Goal: Task Accomplishment & Management: Manage account settings

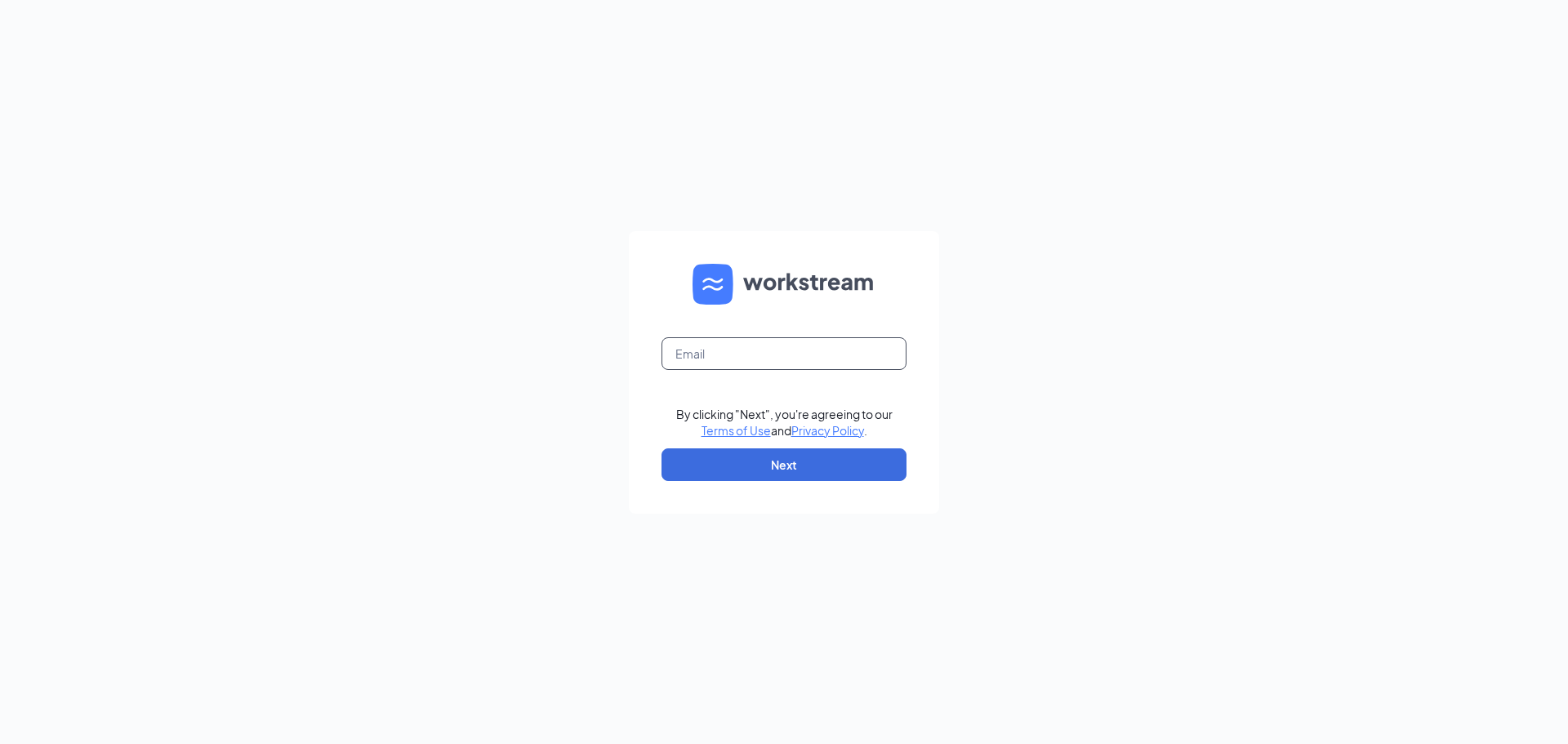
click at [742, 361] on input "text" at bounding box center [784, 354] width 245 height 33
type input "melissa@prestigepatienttransport.com"
click at [778, 471] on button "Next" at bounding box center [784, 465] width 245 height 33
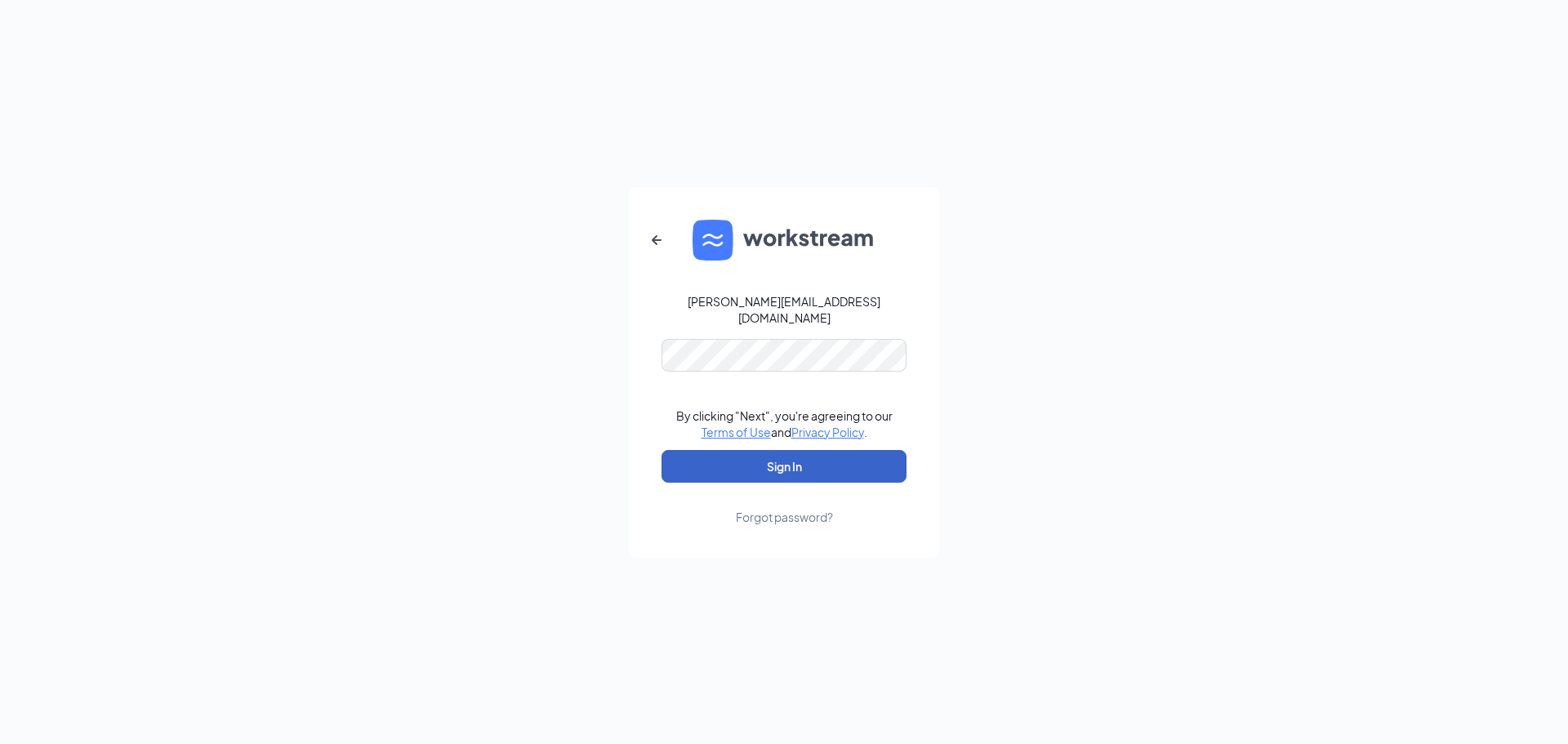
click at [783, 465] on button "Sign In" at bounding box center [784, 466] width 245 height 33
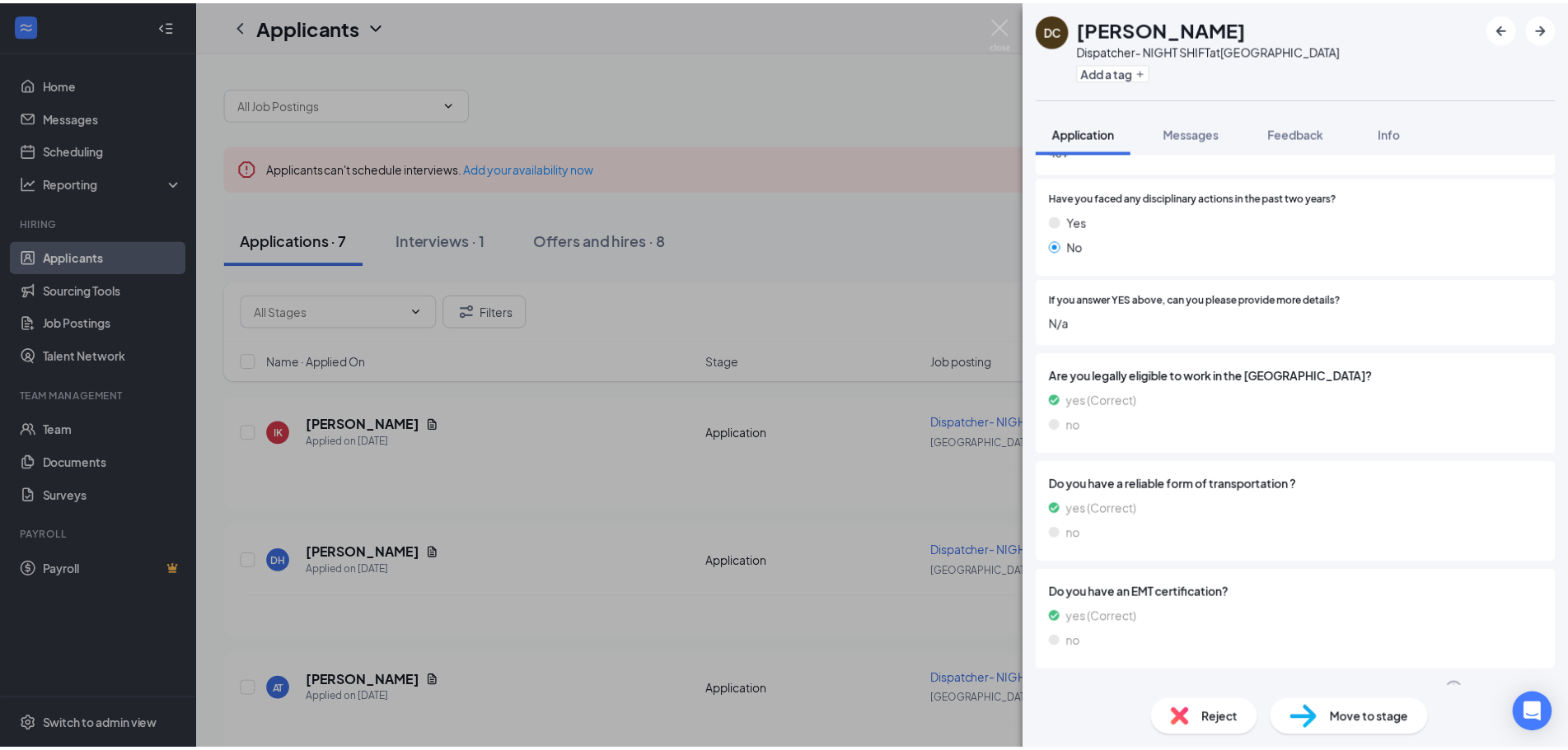
scroll to position [574, 0]
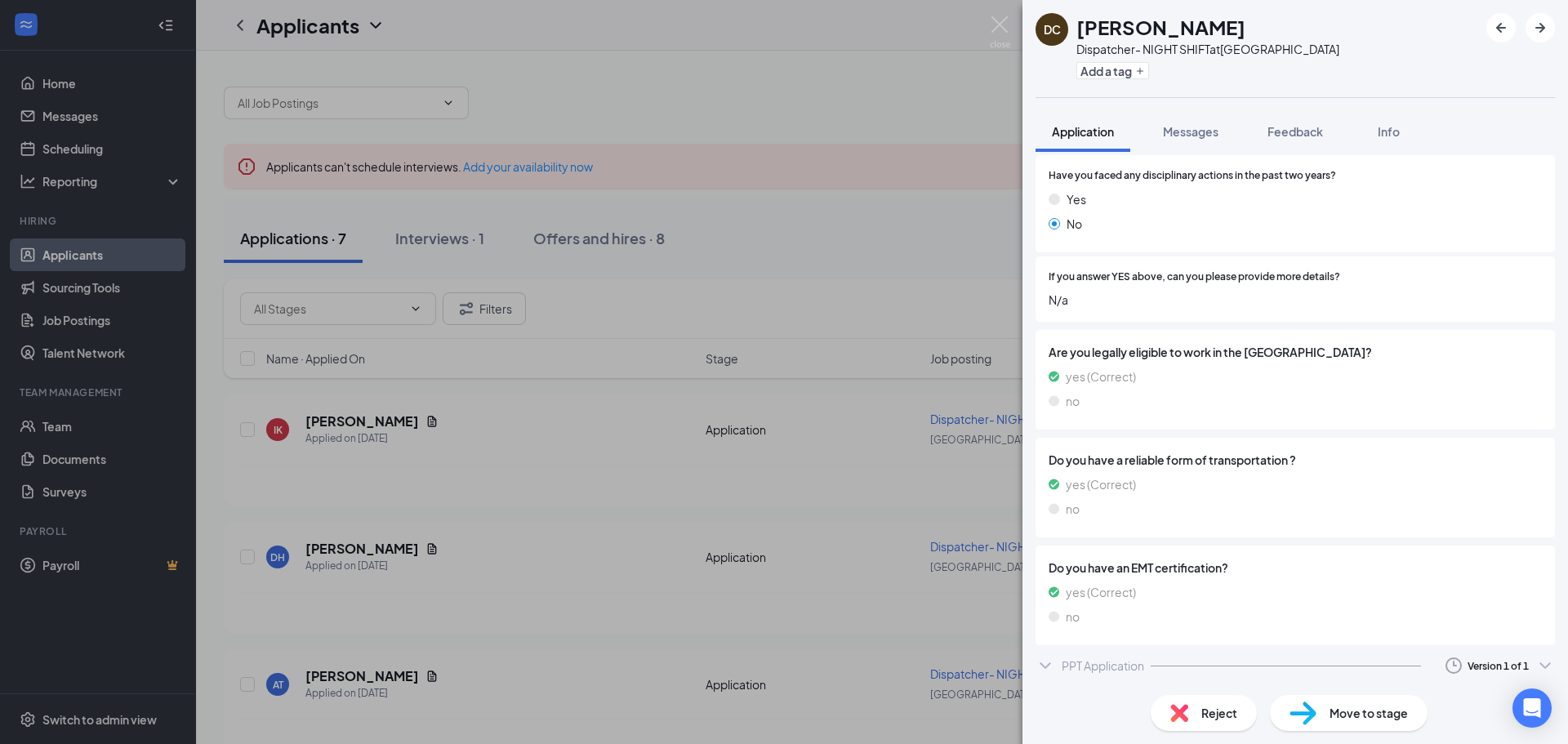
click at [684, 508] on div "DC Dora Cruz Dispatcher- NIGHT SHIFT at East Ridge Station Add a tag Applicatio…" at bounding box center [784, 372] width 1568 height 744
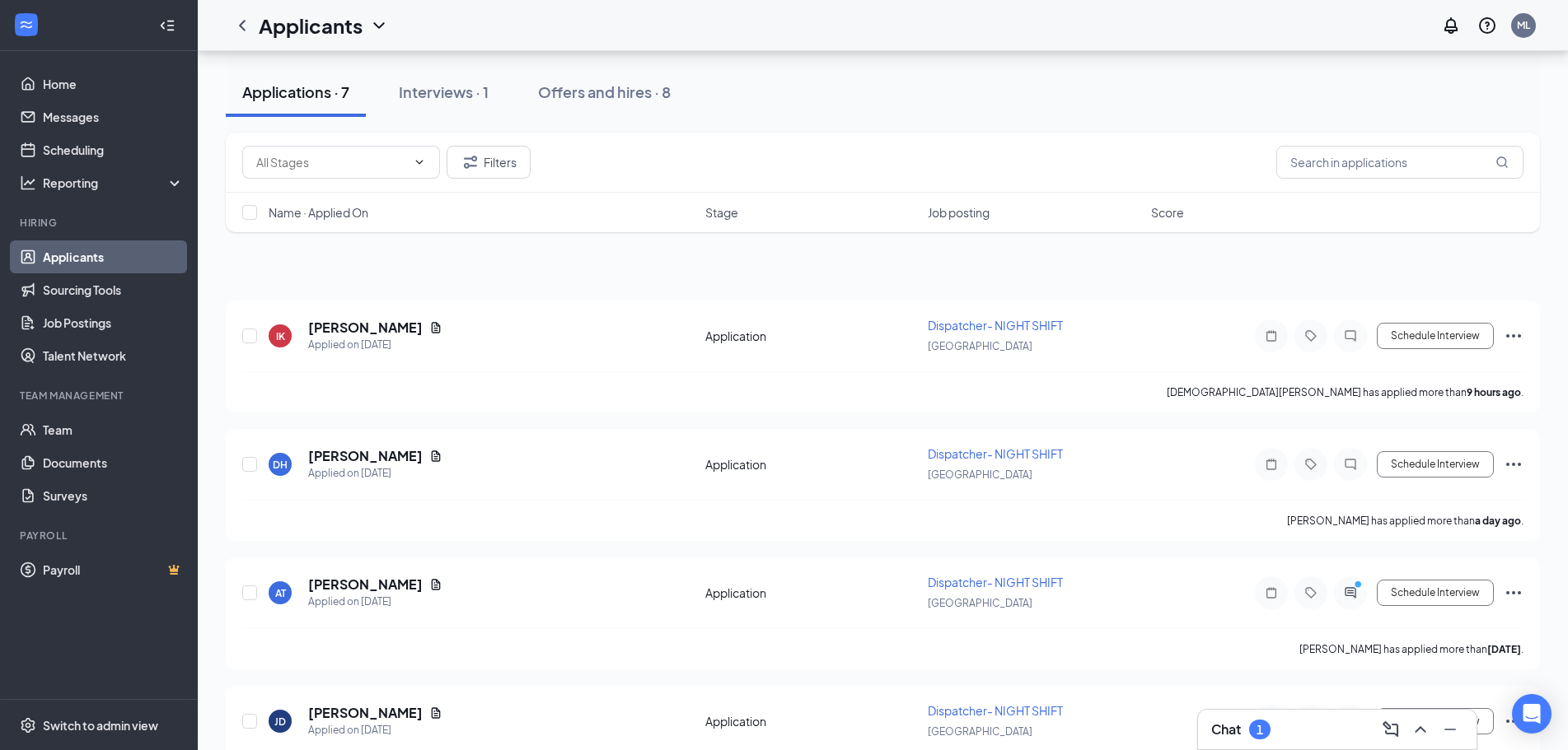
scroll to position [56, 0]
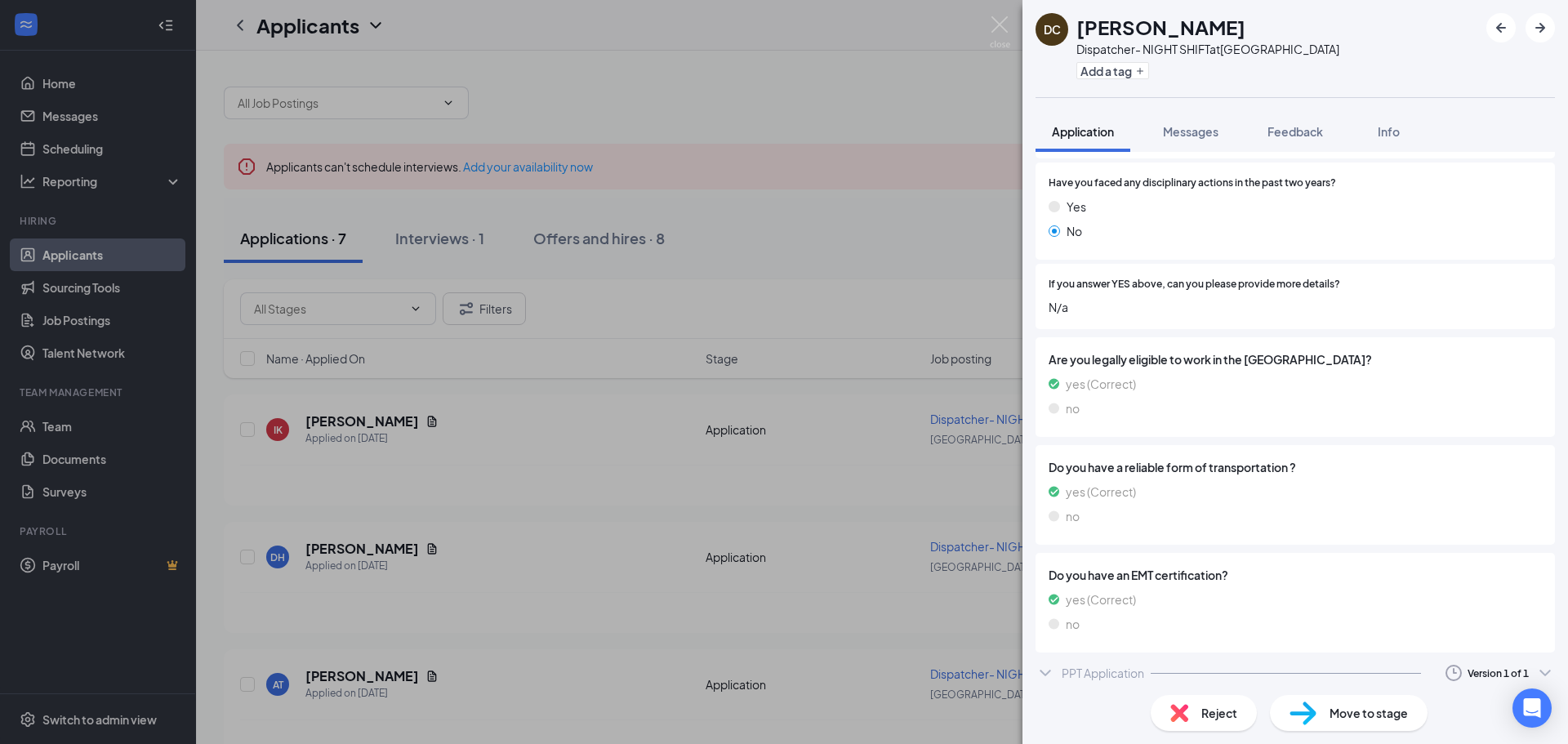
scroll to position [569, 0]
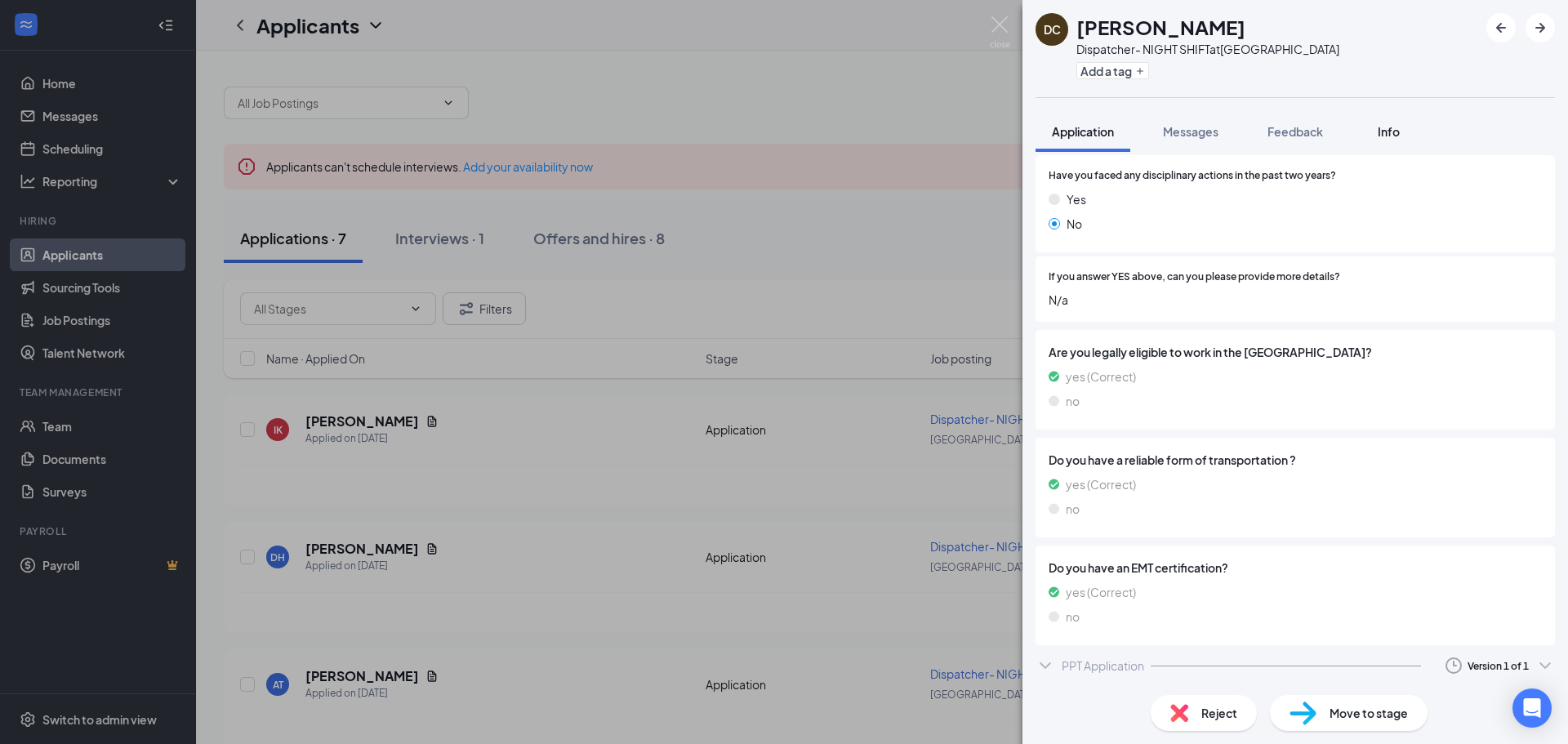
click at [1398, 131] on span "Info" at bounding box center [1389, 131] width 22 height 14
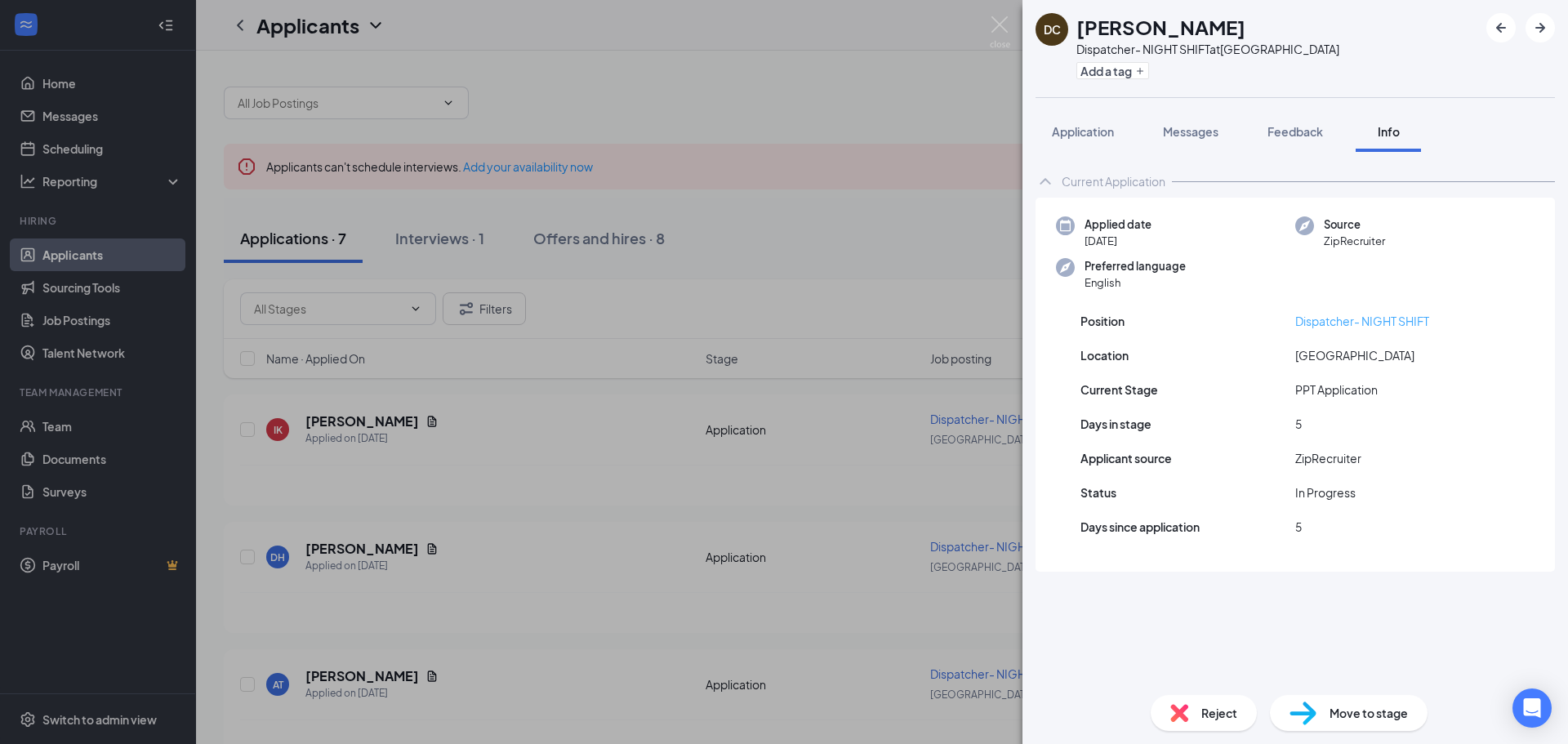
click at [1415, 315] on link "Dispatcher- NIGHT SHIFT" at bounding box center [1363, 321] width 134 height 14
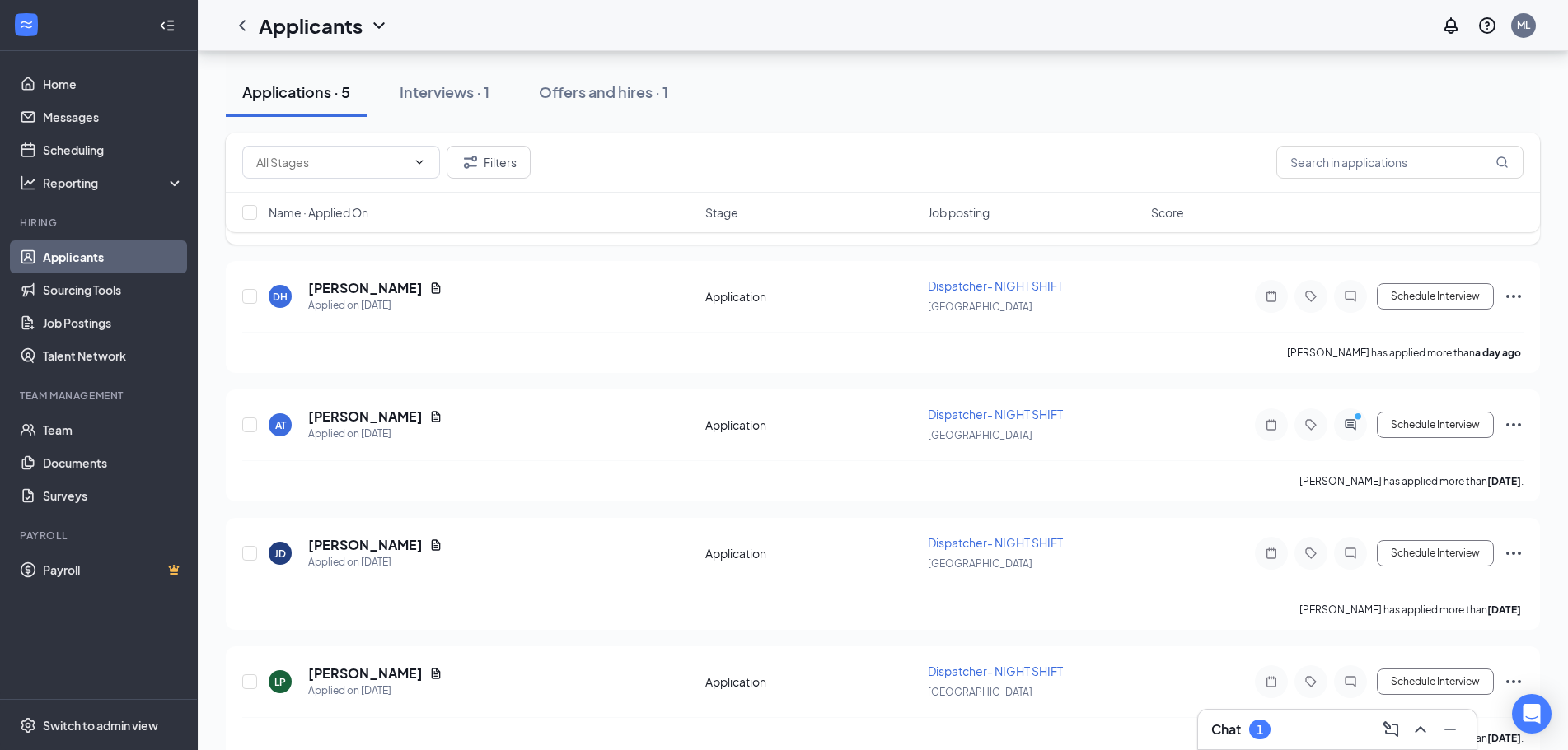
scroll to position [326, 0]
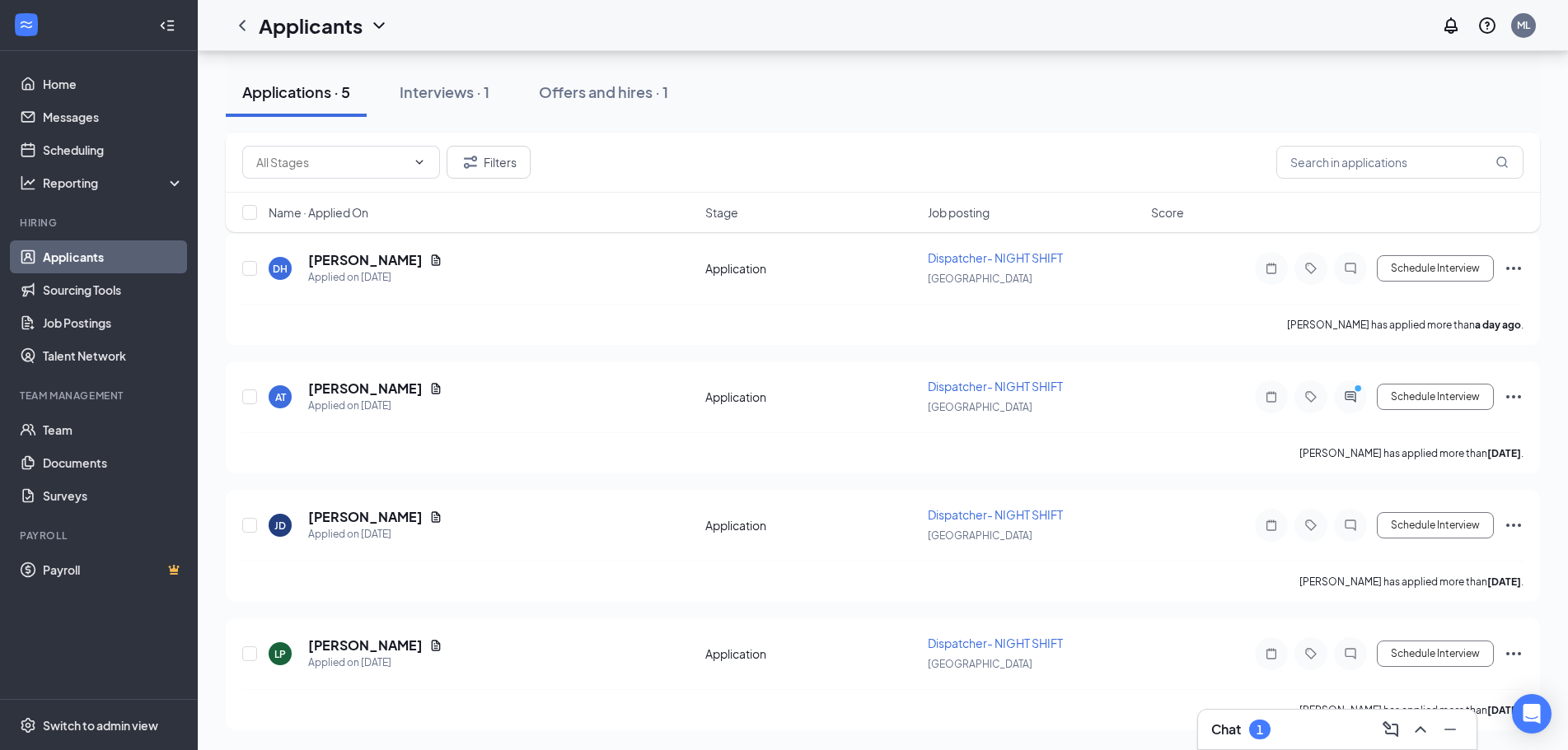
click at [1226, 733] on h3 "Chat" at bounding box center [1226, 730] width 29 height 18
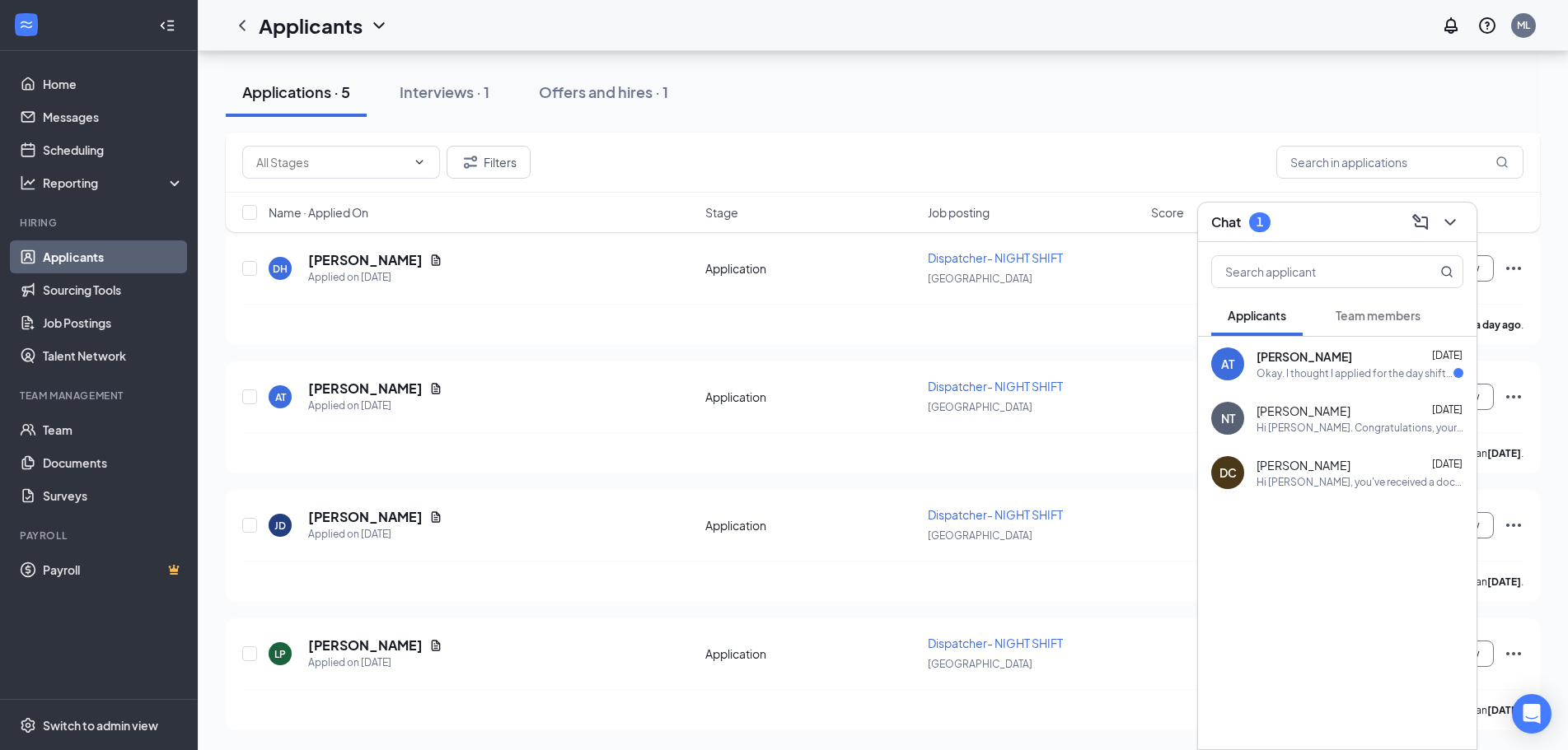
click at [1341, 372] on div "Okay. I thought I applied for the day shift the other day. Is that one still av…" at bounding box center [1355, 373] width 197 height 14
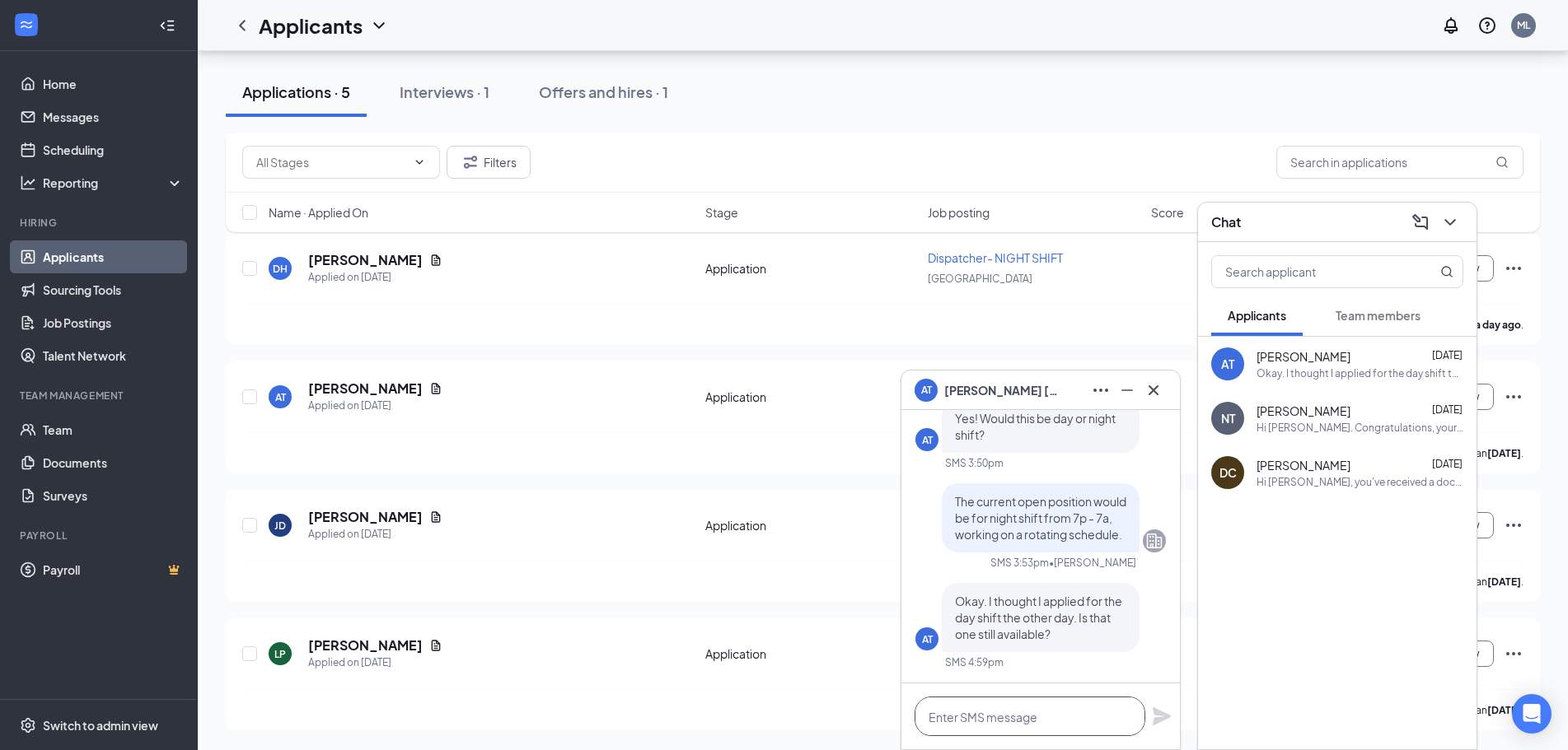
click at [1092, 730] on textarea at bounding box center [1030, 716] width 231 height 39
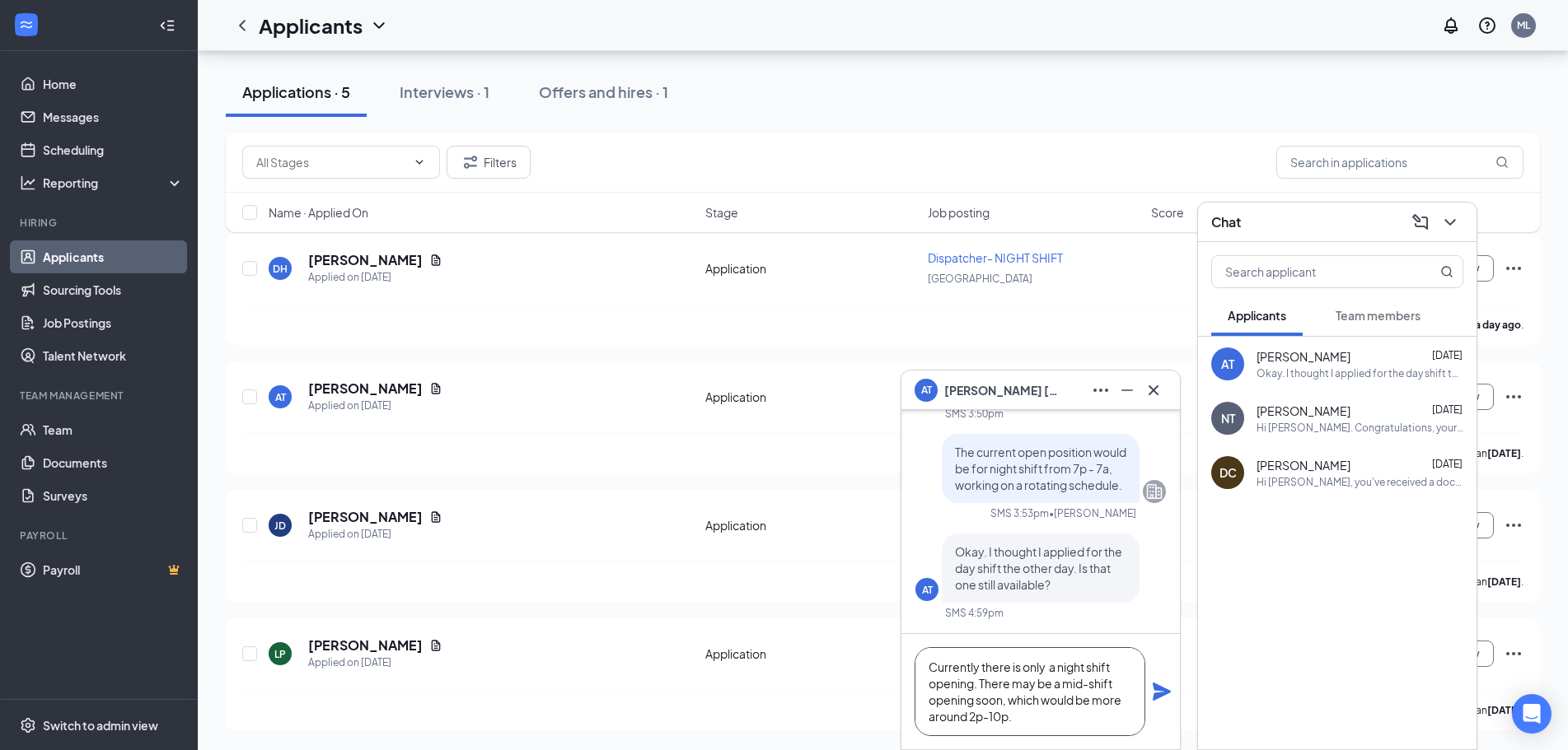
type textarea "Currently there is only a night shift opening. There may be a mid-shift opening…"
click at [1161, 693] on icon "Plane" at bounding box center [1162, 692] width 18 height 18
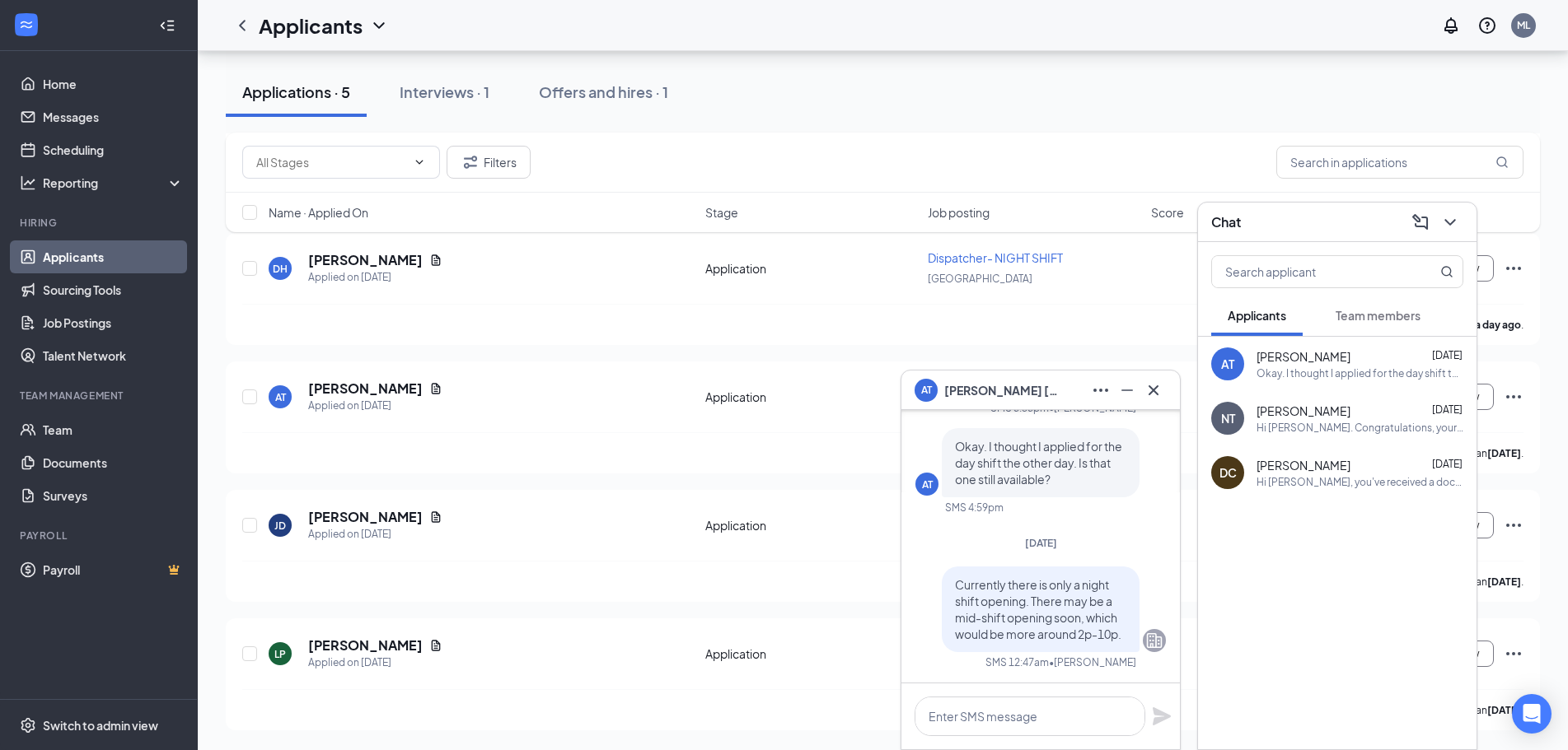
scroll to position [0, 0]
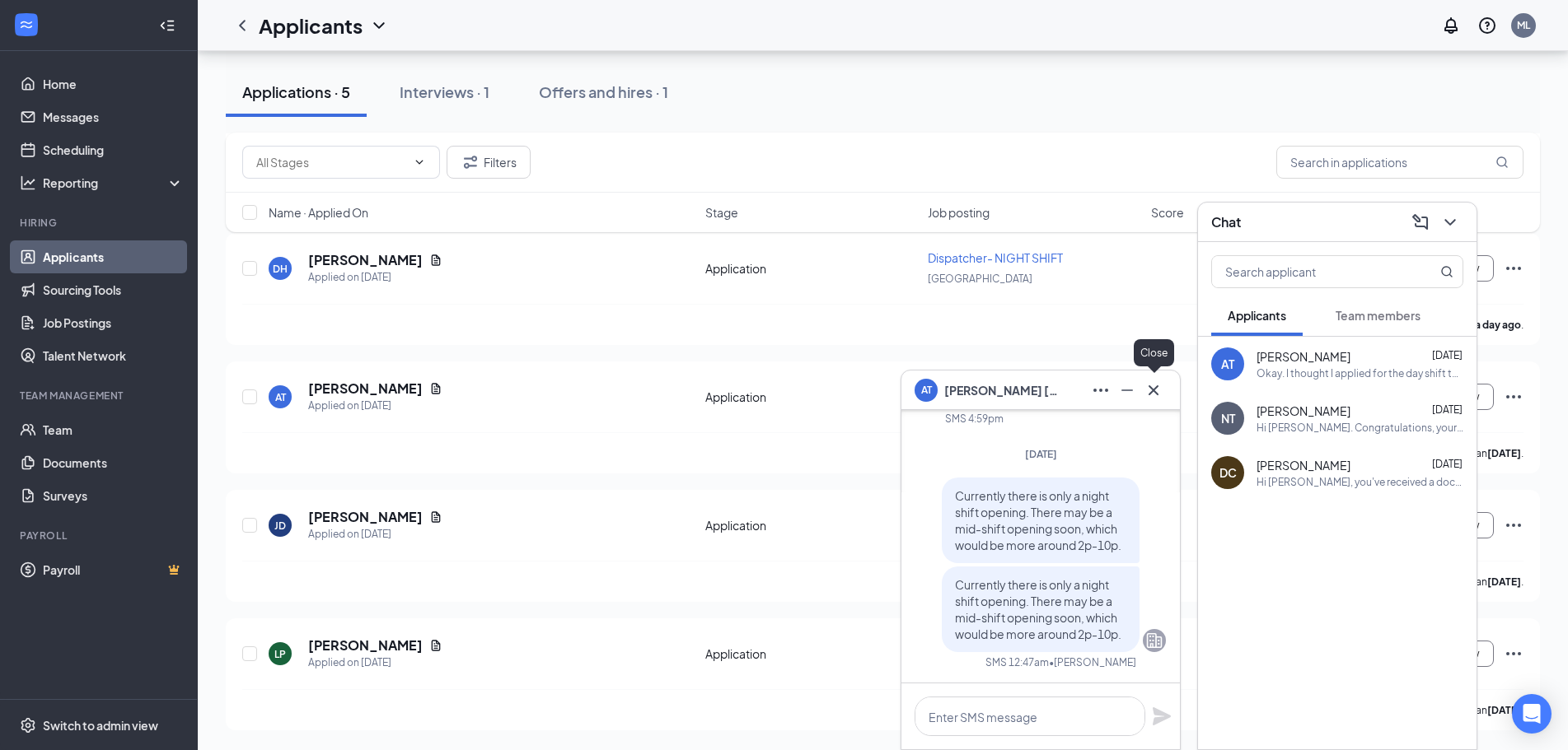
click at [1155, 383] on icon "Cross" at bounding box center [1154, 391] width 20 height 20
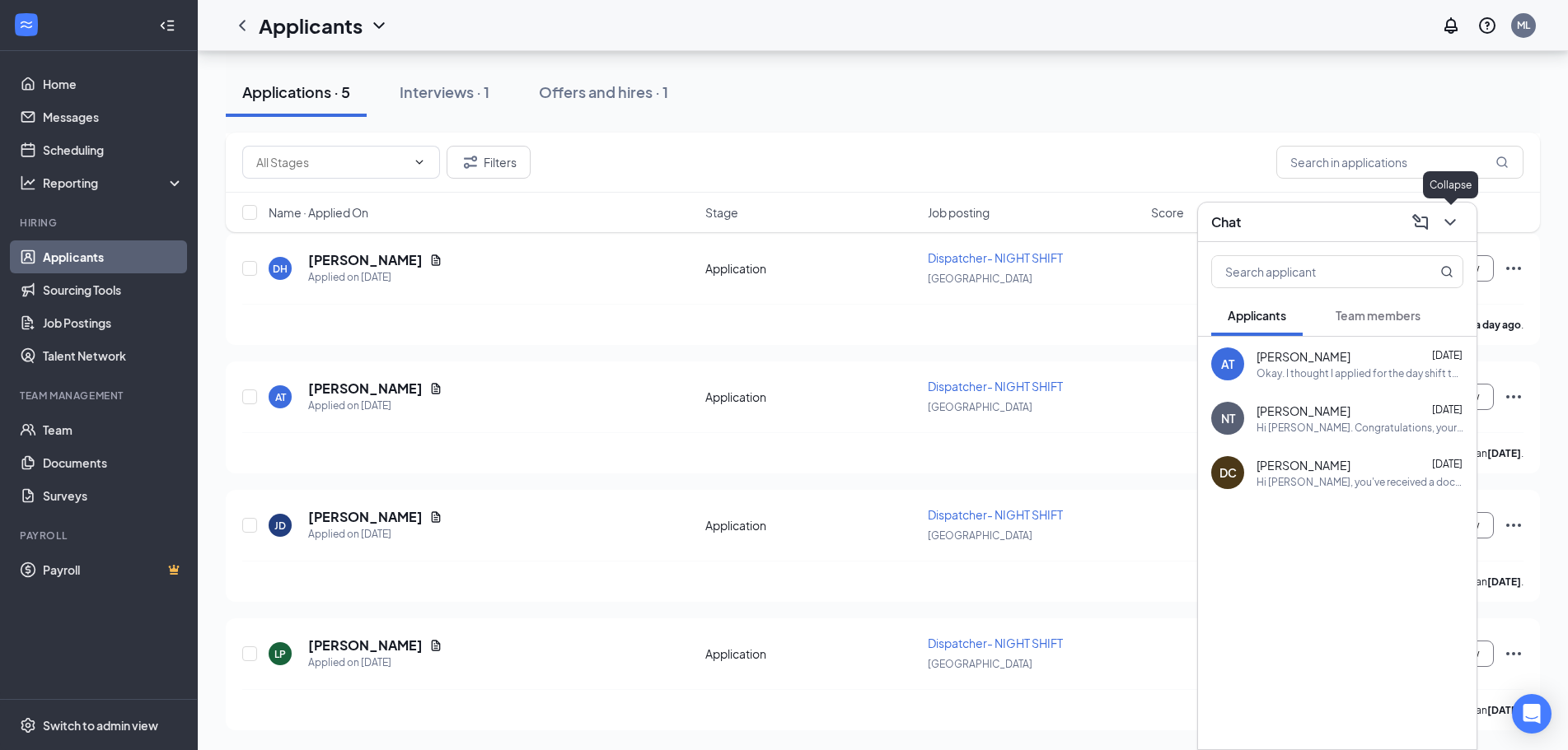
click at [1443, 218] on icon "ChevronDown" at bounding box center [1450, 223] width 20 height 20
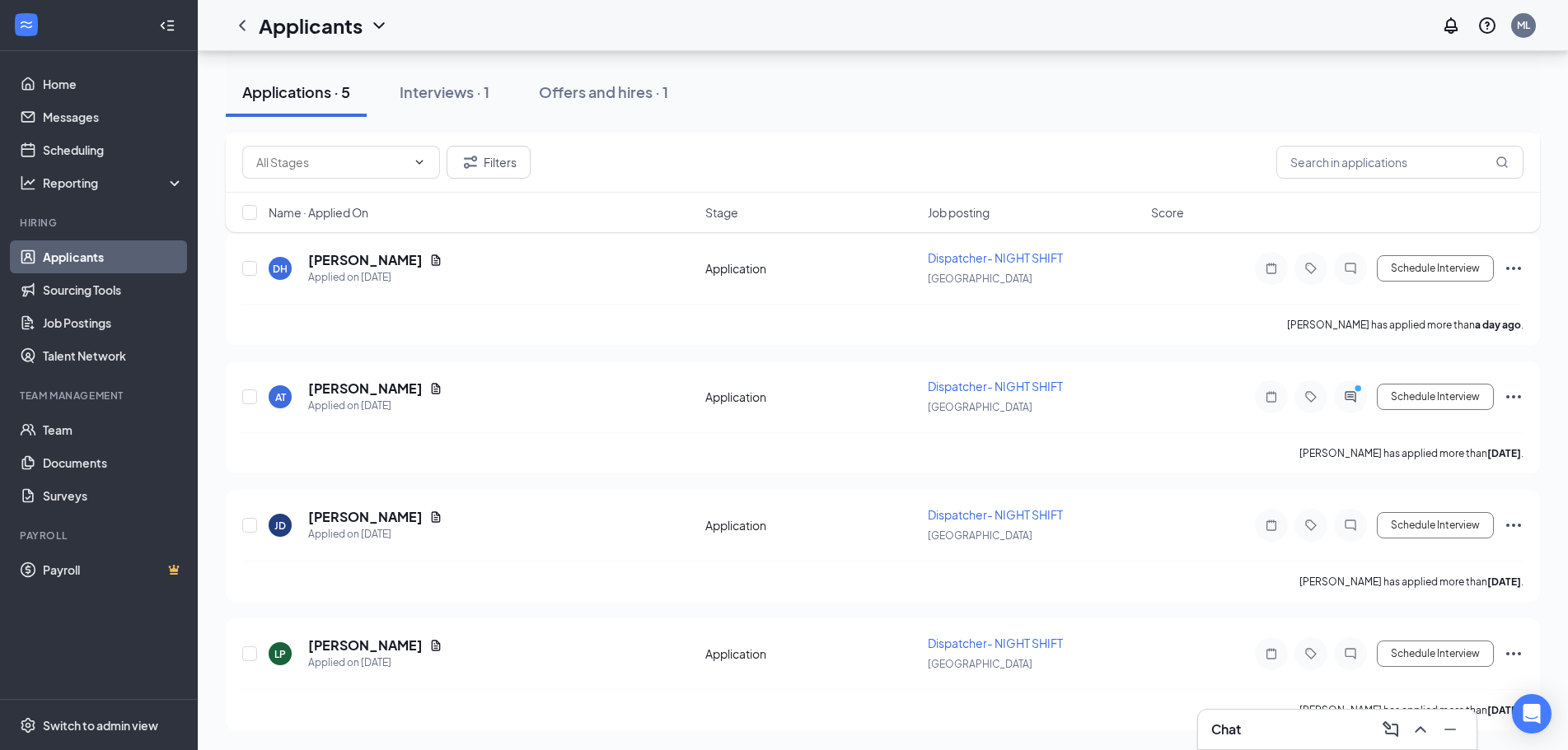
click at [1361, 734] on div "Chat" at bounding box center [1337, 729] width 252 height 26
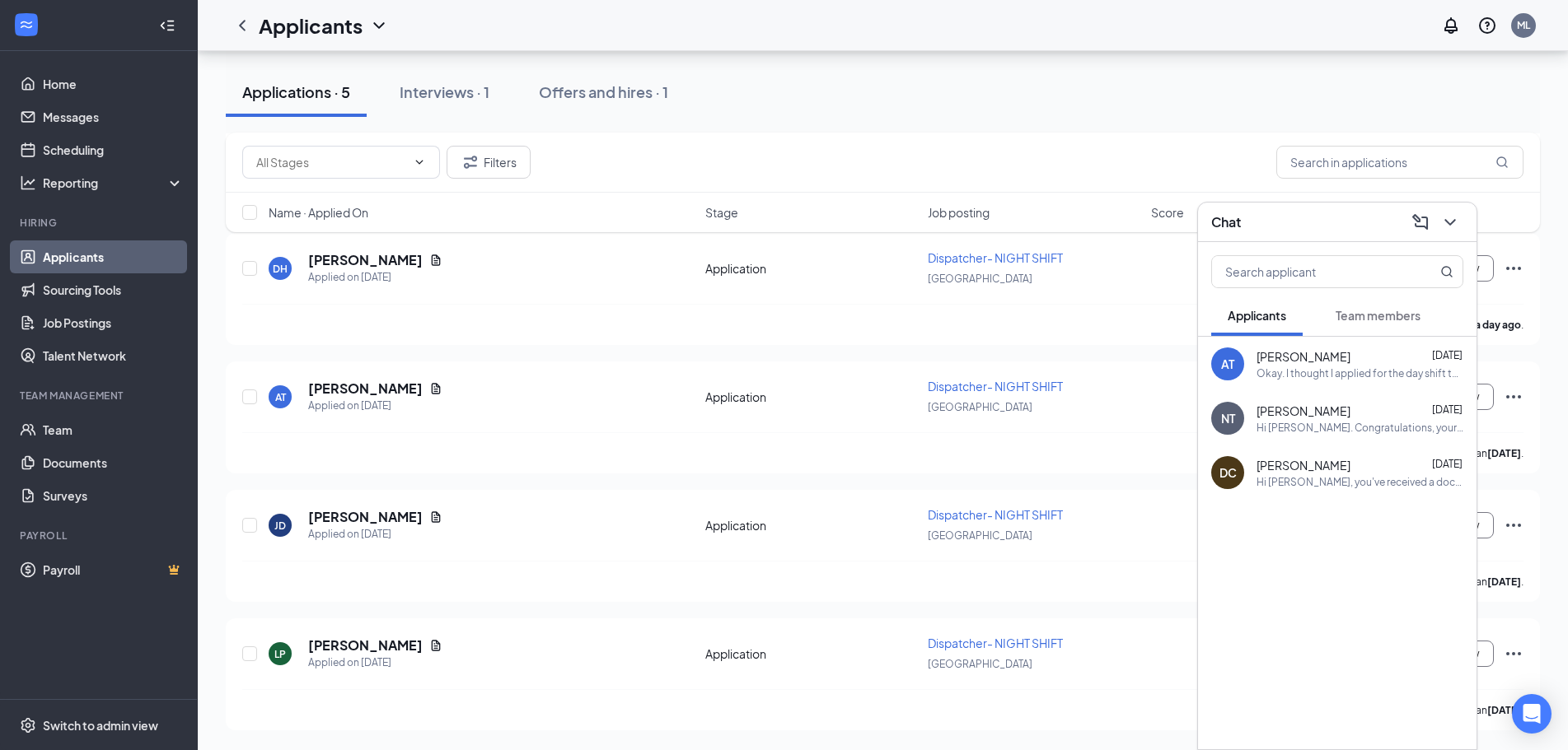
click at [1365, 467] on div "Dora Cruz Aug 22" at bounding box center [1360, 465] width 207 height 16
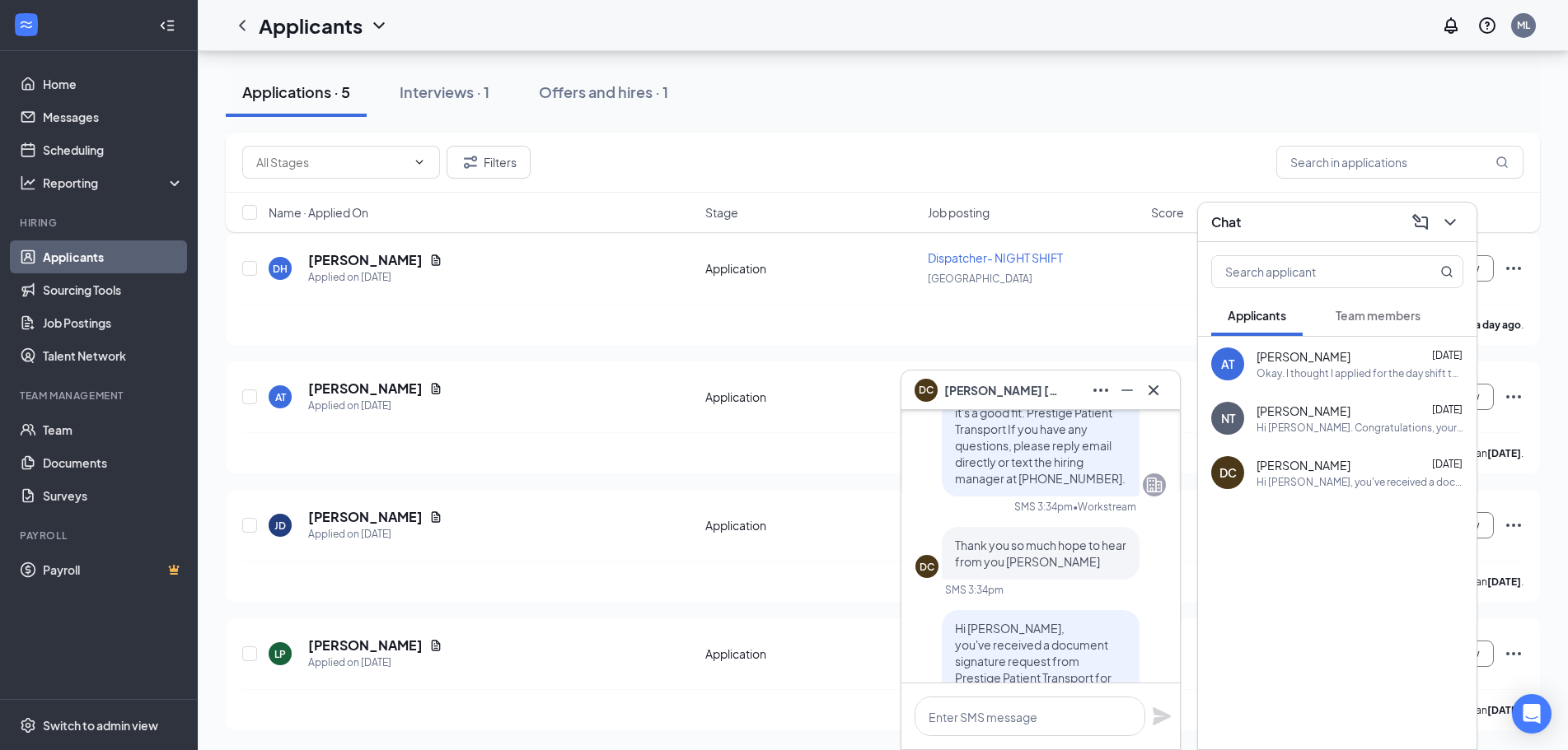
scroll to position [-154, 0]
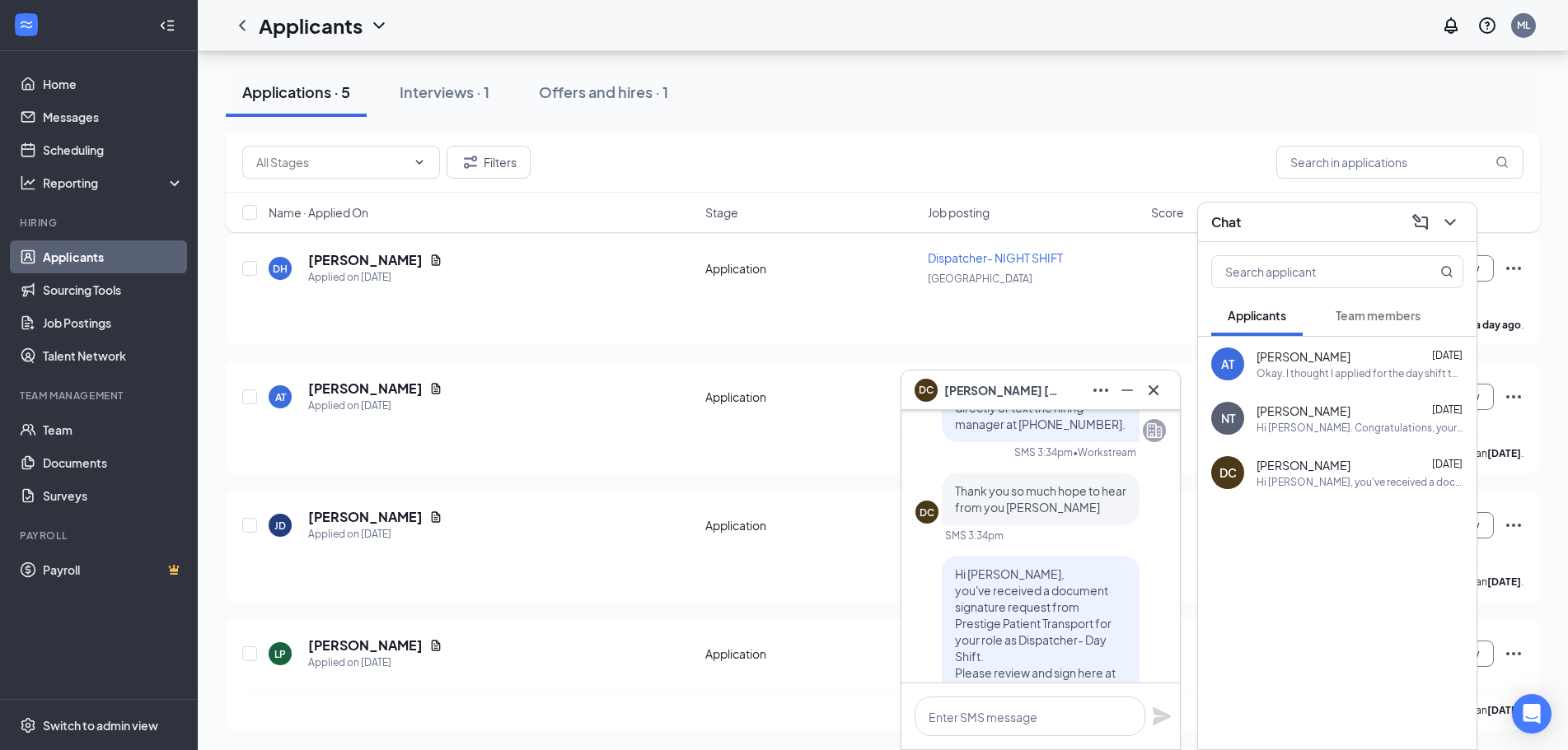
click at [956, 391] on span "Dora Cruz" at bounding box center [1001, 391] width 115 height 18
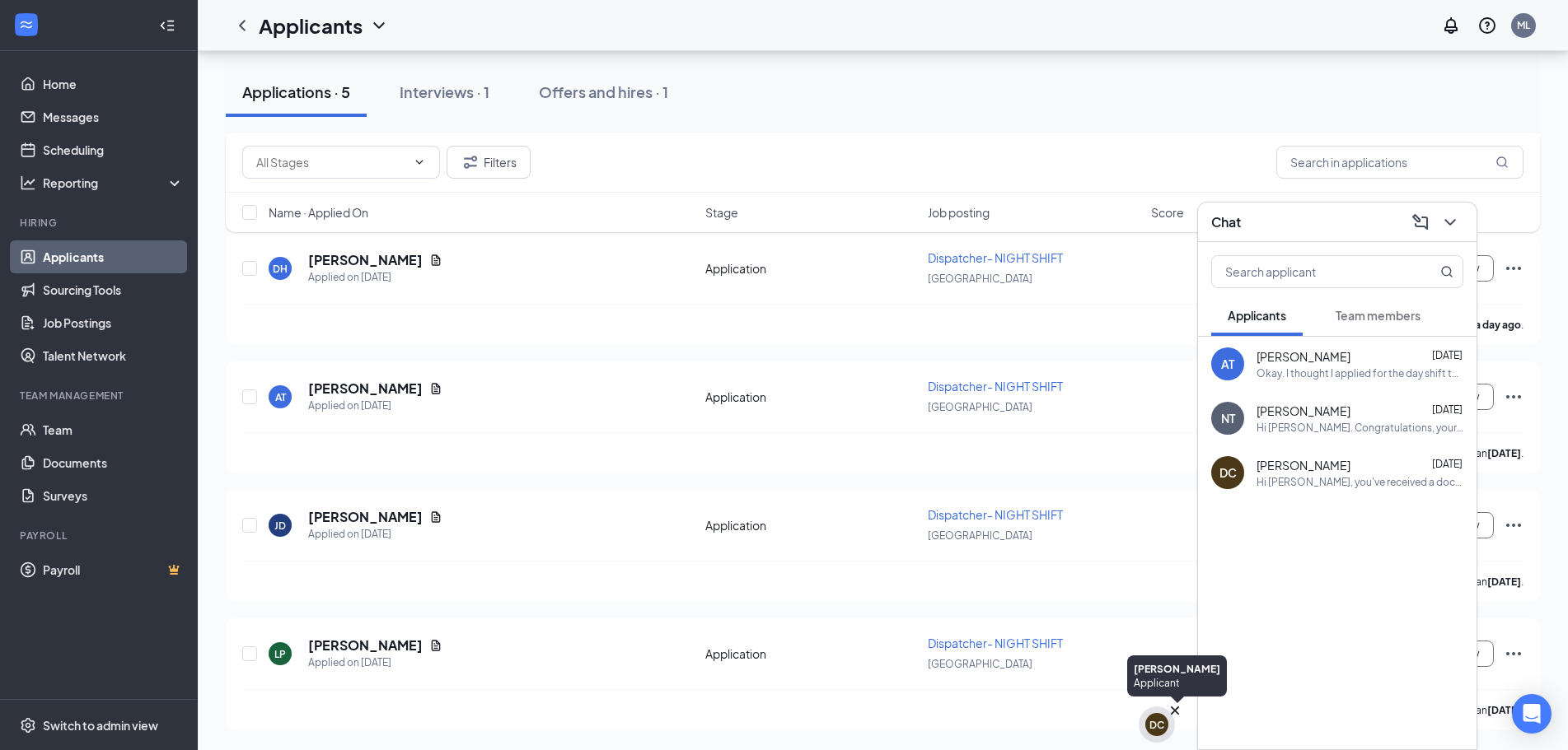
click at [1156, 724] on div "DC" at bounding box center [1156, 724] width 15 height 14
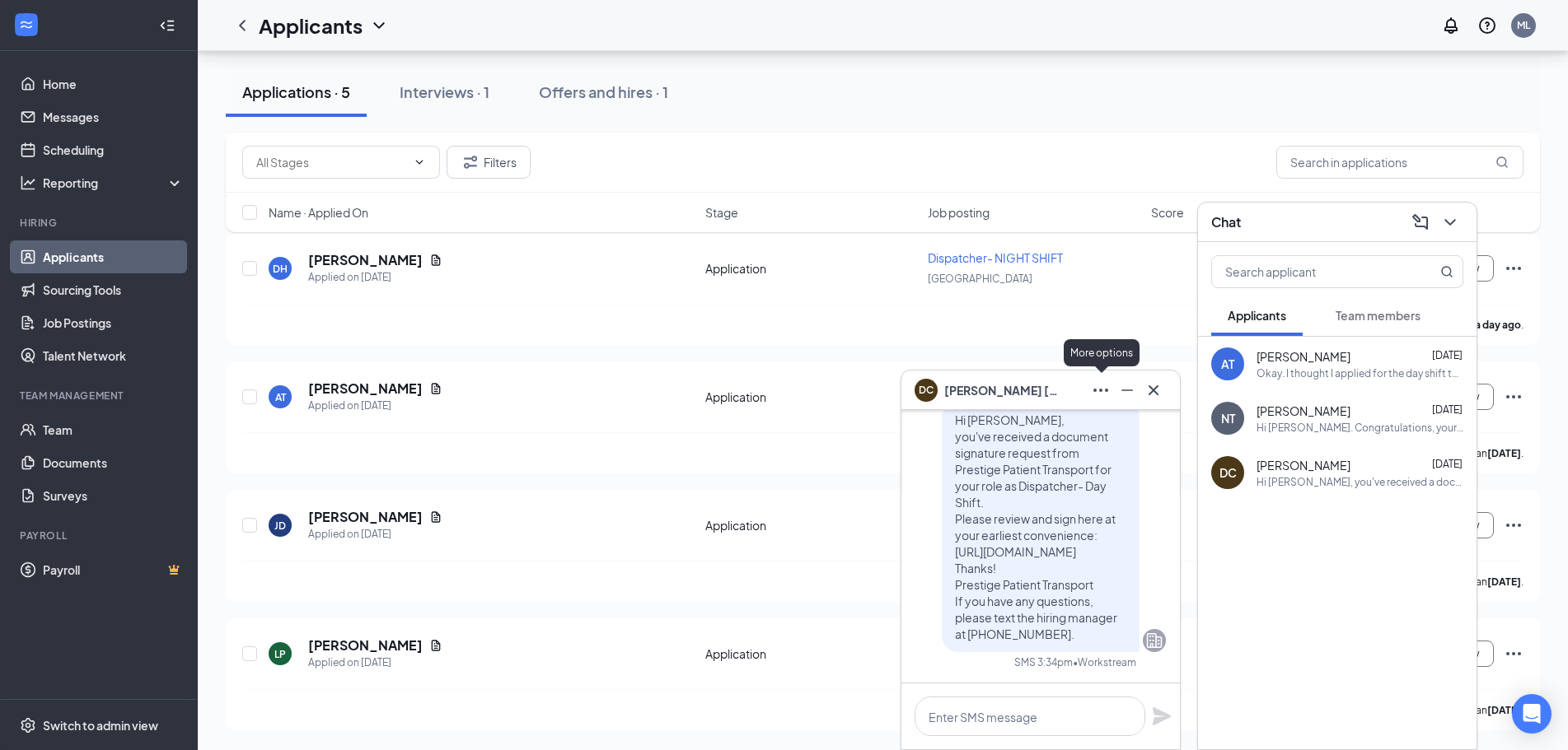
click at [1101, 389] on icon "Ellipses" at bounding box center [1101, 391] width 15 height 4
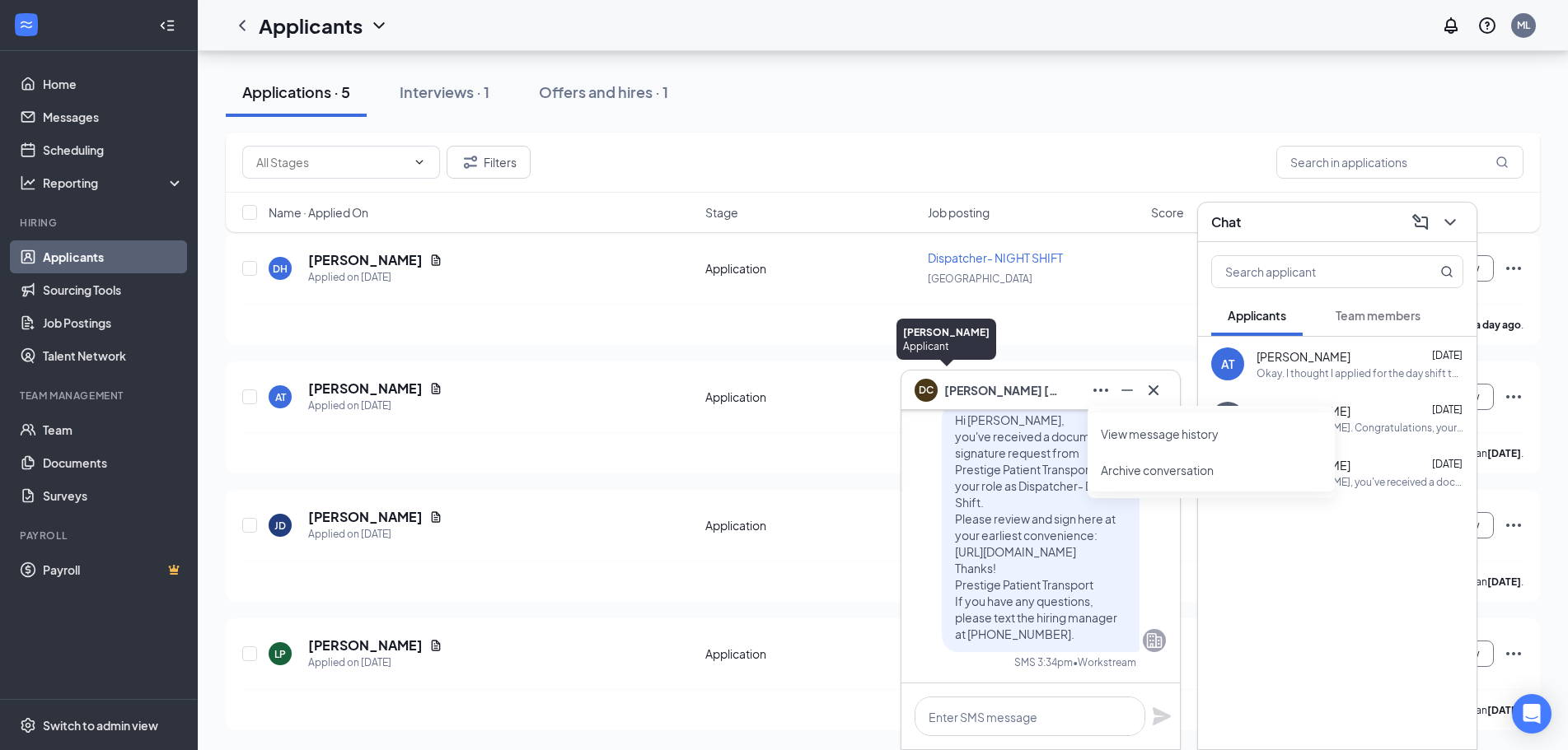
click at [934, 392] on div "DC" at bounding box center [925, 388] width 15 height 14
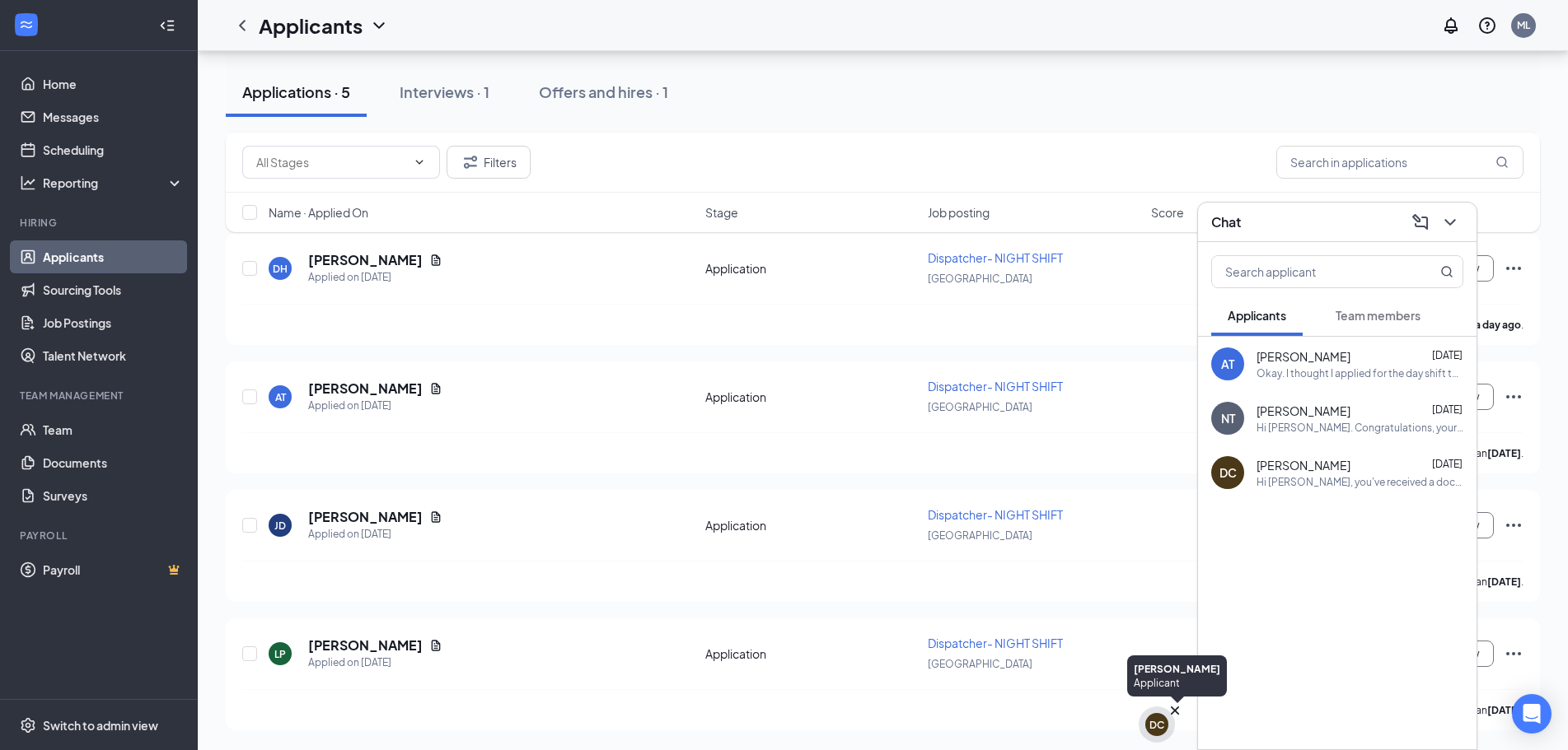
click at [1149, 725] on div "DC" at bounding box center [1156, 724] width 15 height 14
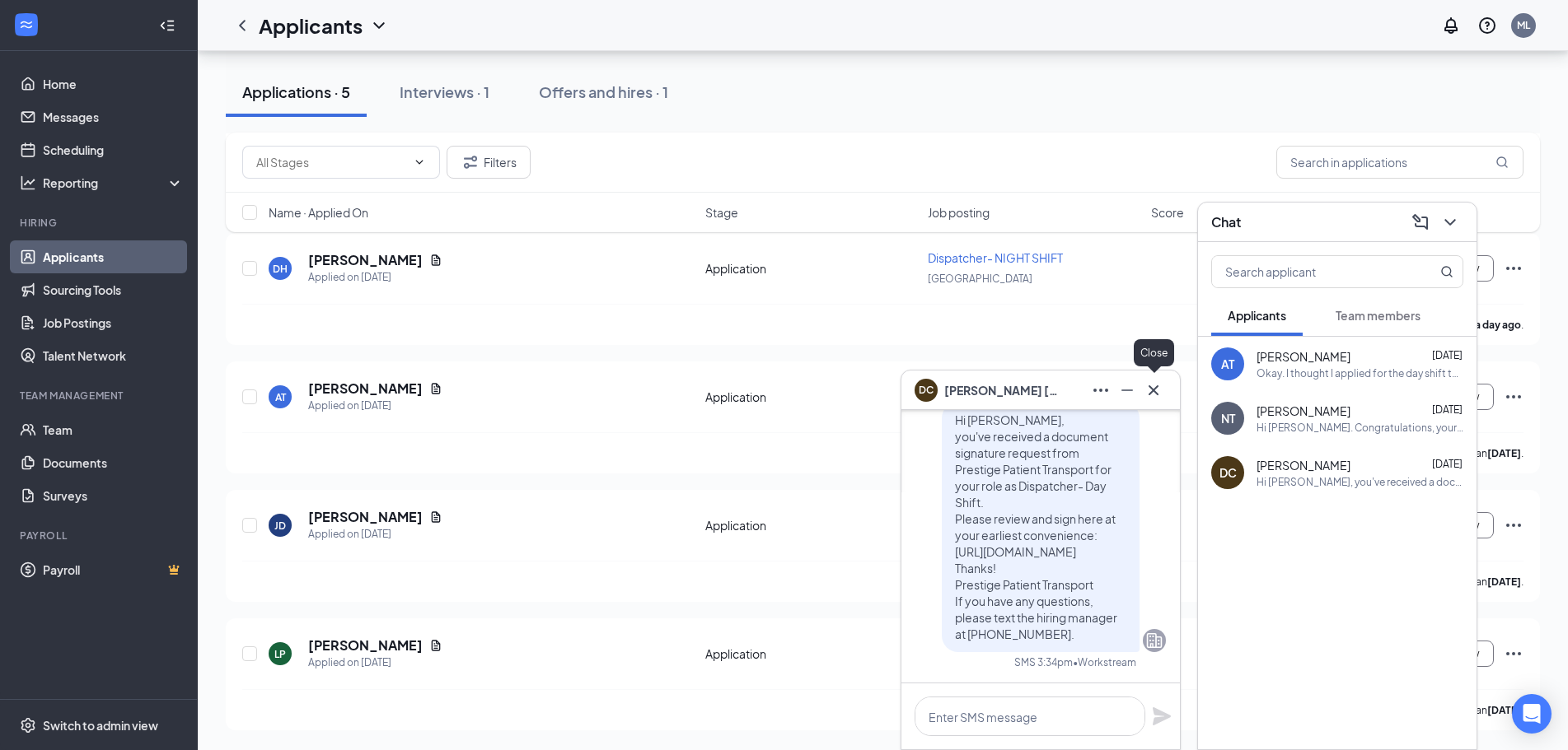
click at [1159, 393] on icon "Cross" at bounding box center [1154, 391] width 20 height 20
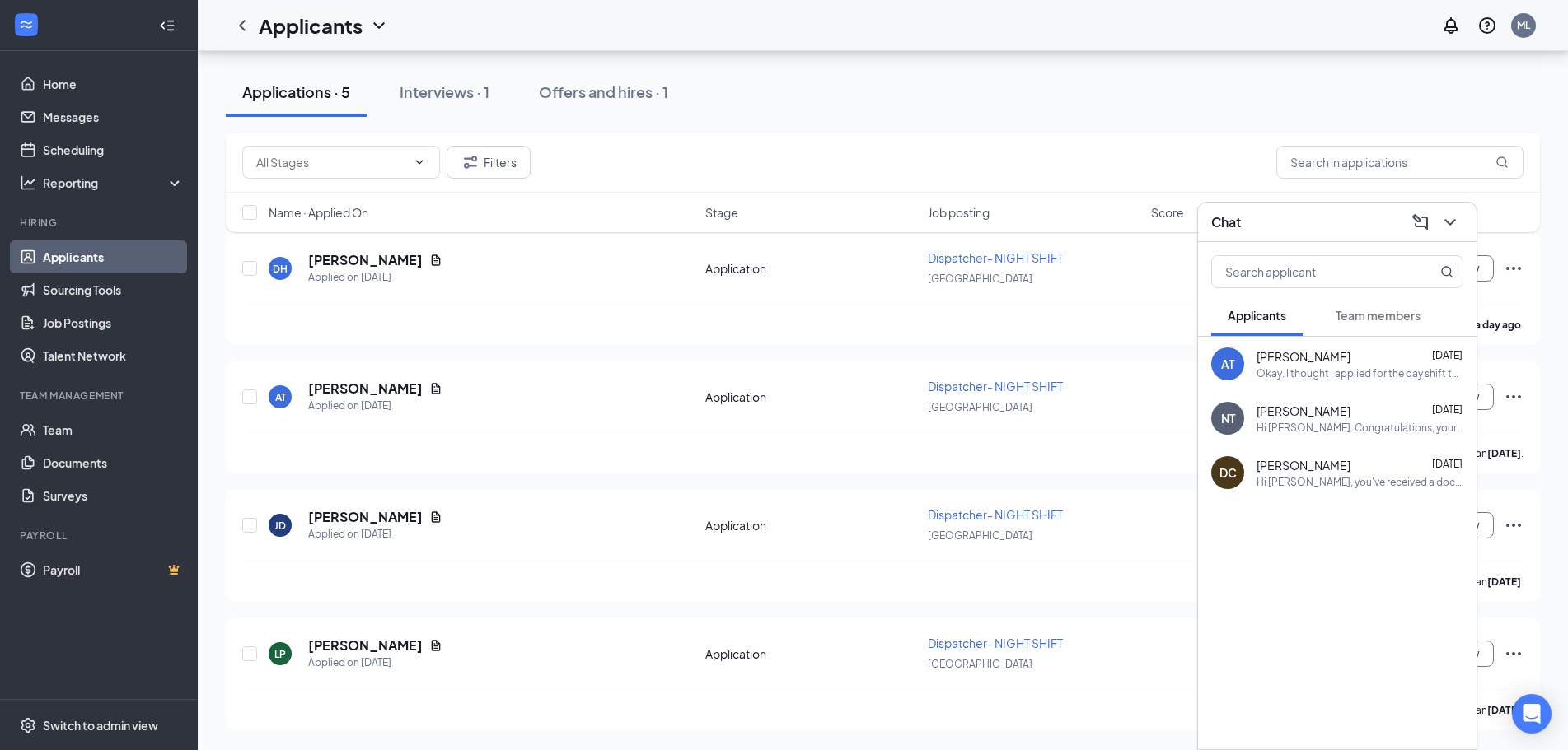
click at [1148, 359] on div "IK Isaiah Knox Applied on Aug 26 Application Dispatcher- NIGHT SHIFT East Ridge…" at bounding box center [883, 418] width 1314 height 626
click at [1144, 333] on div "Deidra Hart has applied more than a day ago ." at bounding box center [883, 324] width 1281 height 41
click at [1456, 216] on icon "ChevronDown" at bounding box center [1450, 223] width 20 height 20
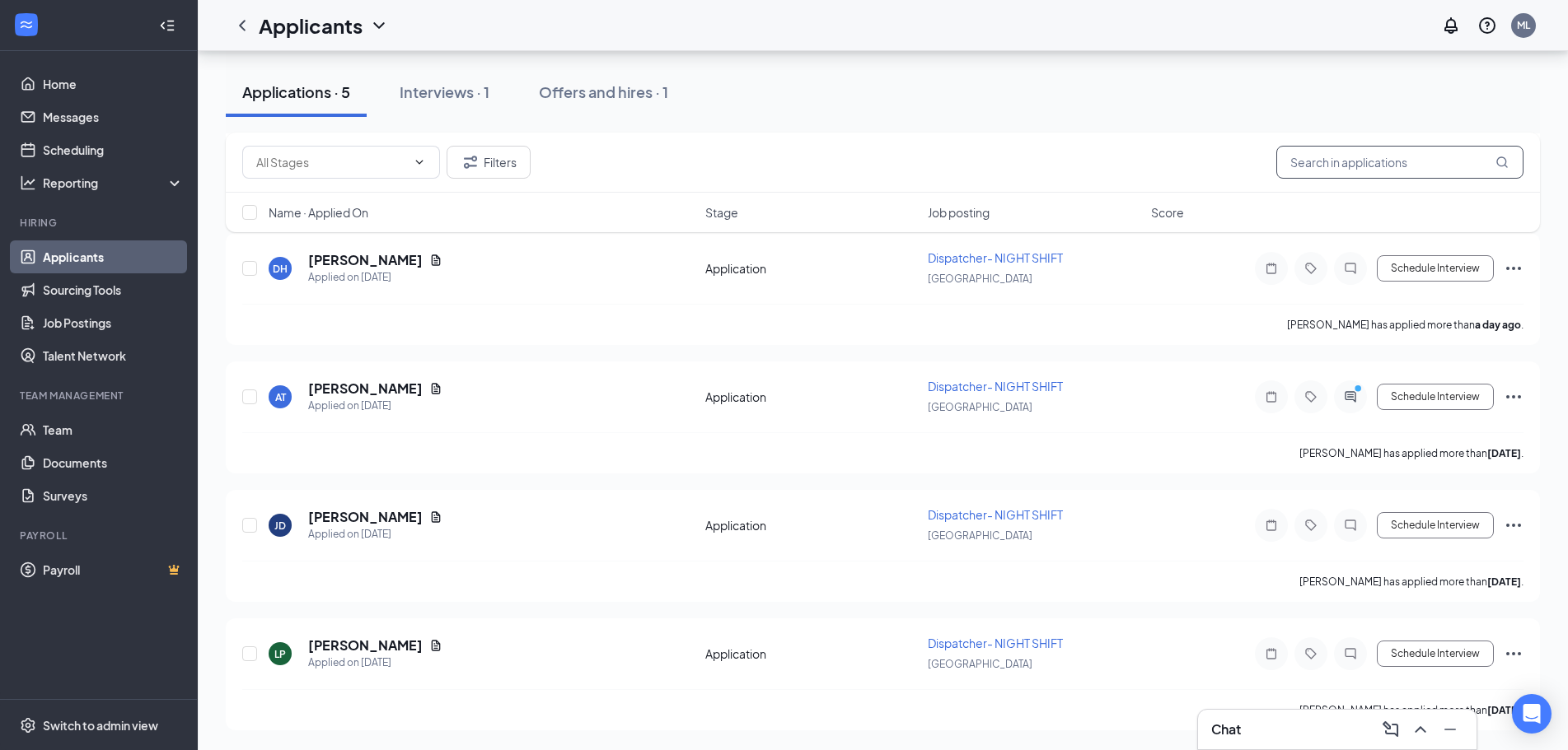
click at [1421, 174] on input "text" at bounding box center [1399, 162] width 247 height 33
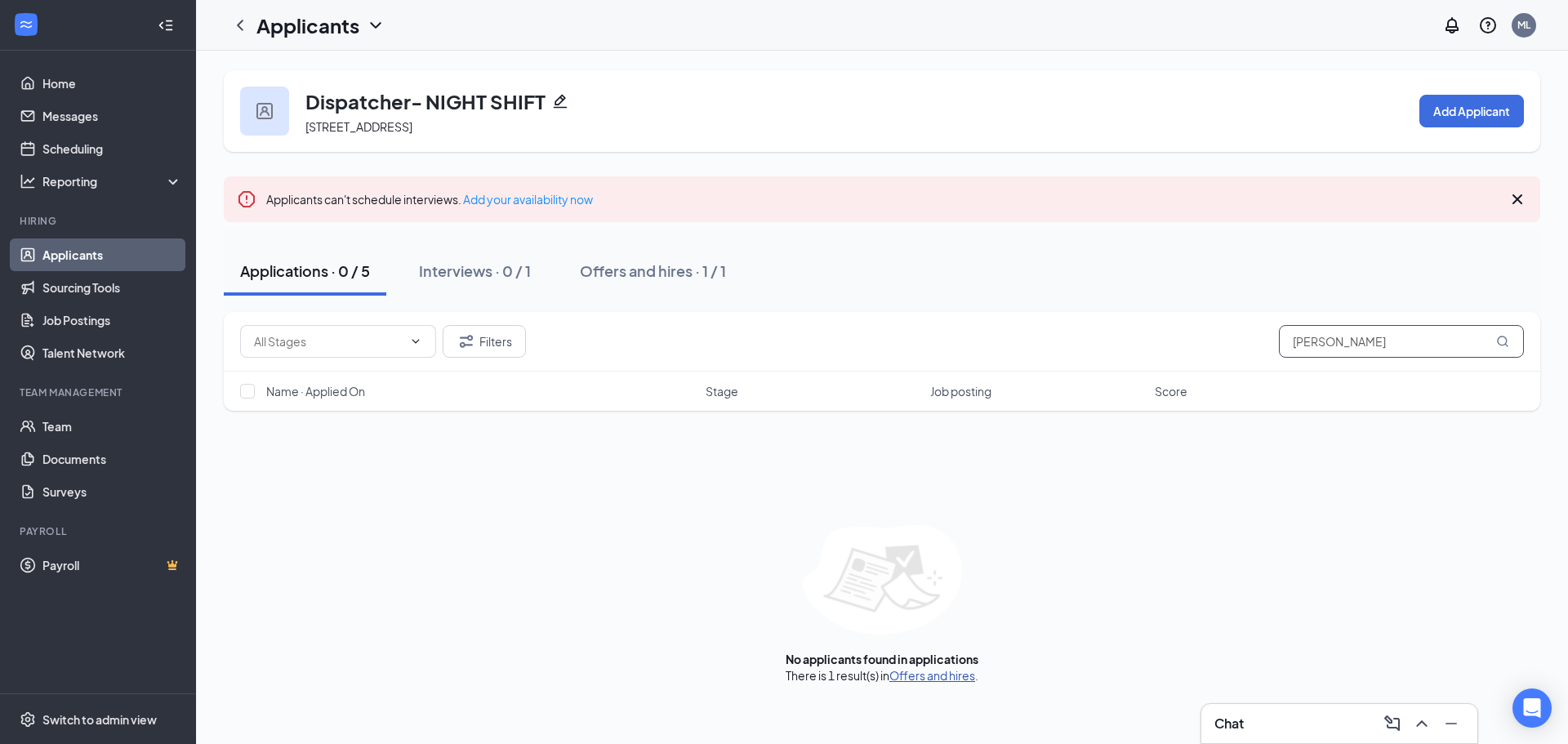
type input "dora cruz"
click at [910, 679] on link "Offers and hires" at bounding box center [932, 675] width 86 height 14
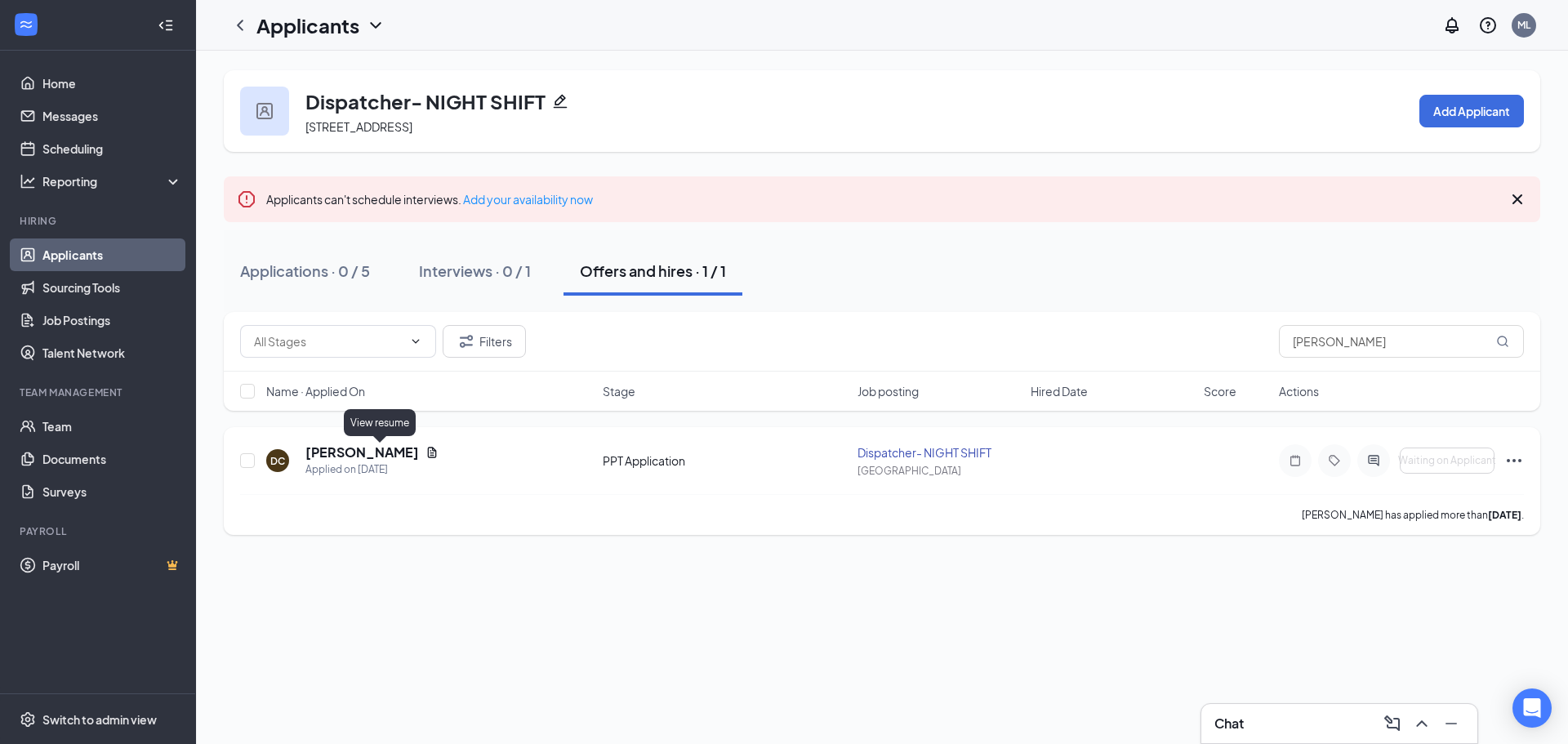
click at [425, 452] on icon "Document" at bounding box center [432, 453] width 13 height 13
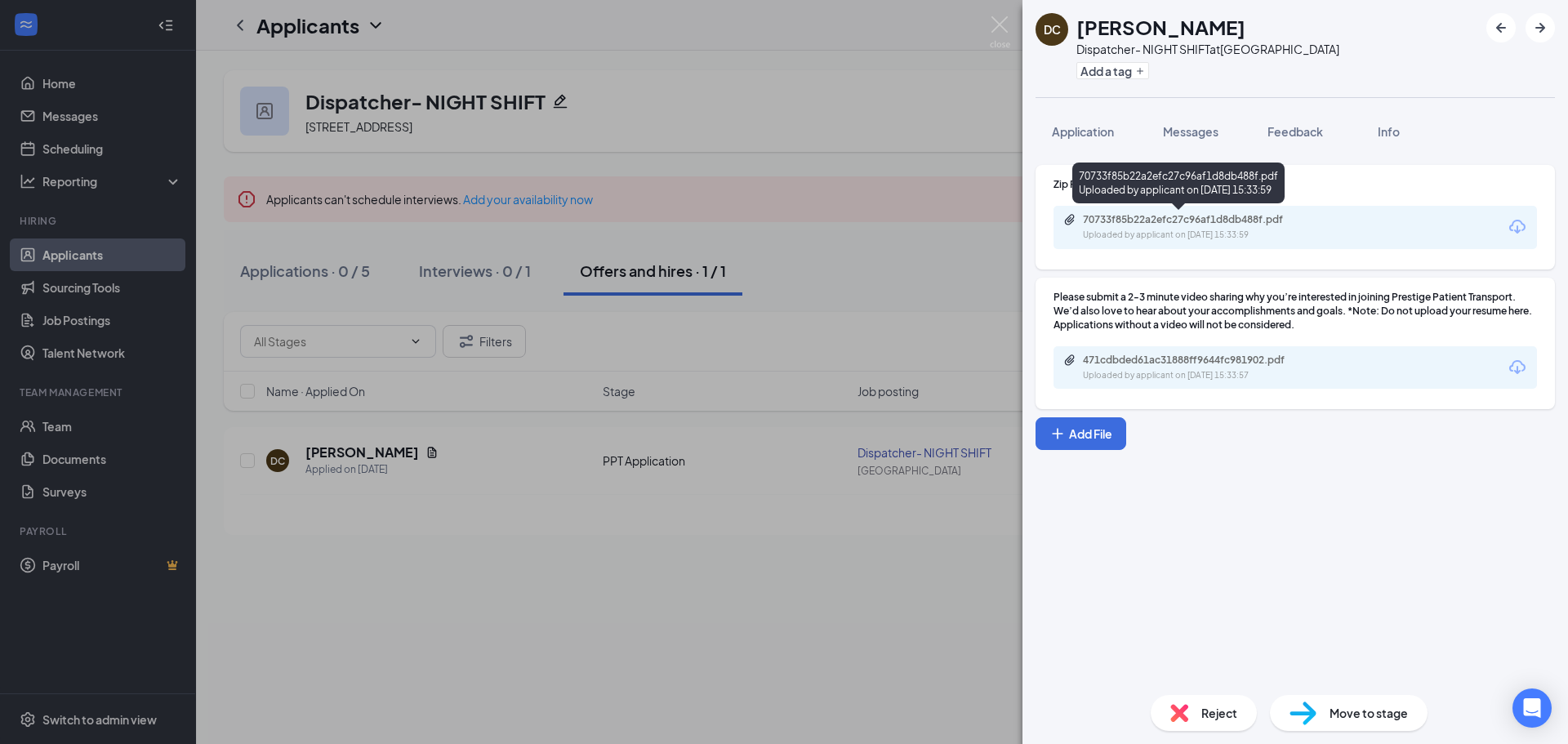
click at [1162, 234] on div "Uploaded by applicant on Aug 22, 2025 at 15:33:59" at bounding box center [1205, 235] width 245 height 13
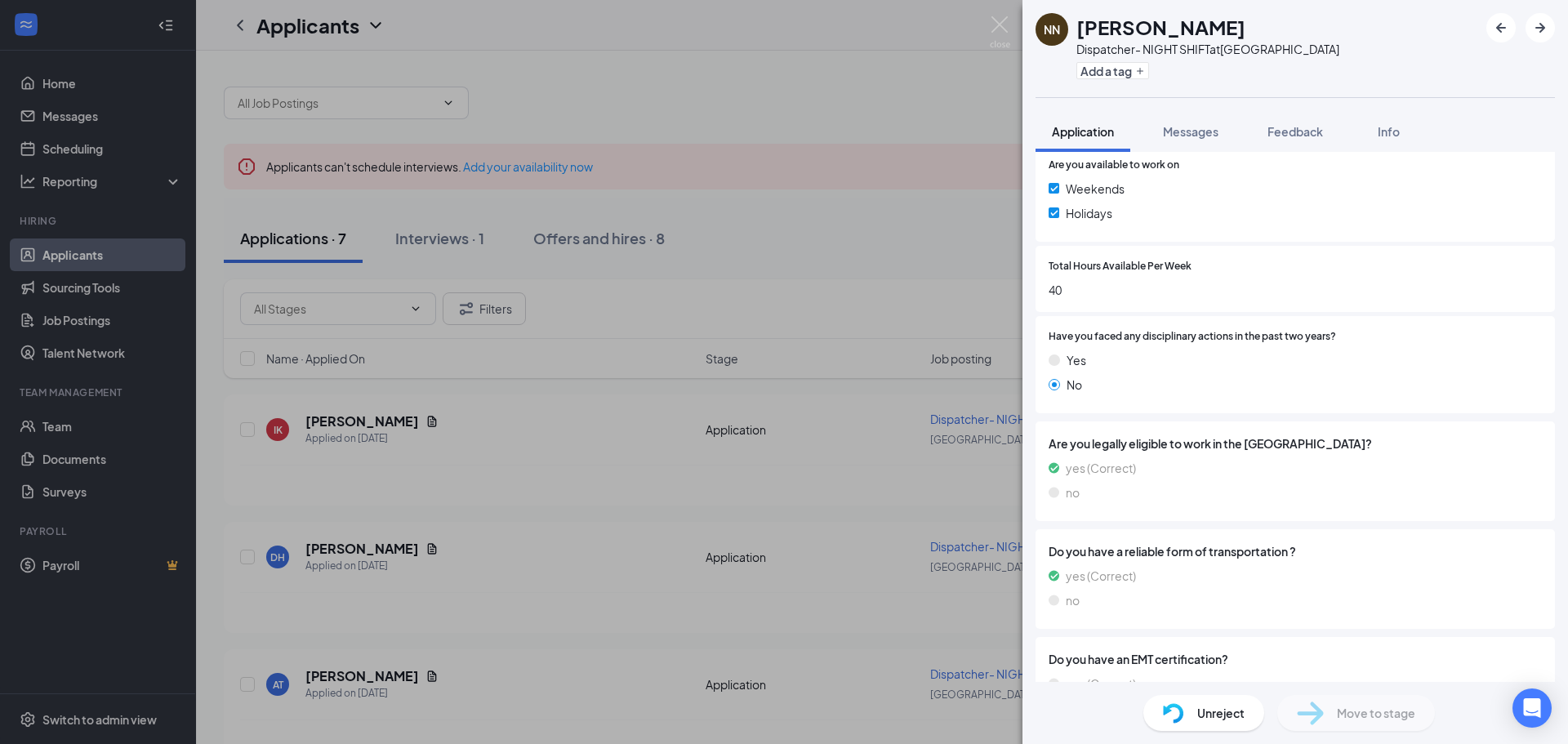
scroll to position [467, 0]
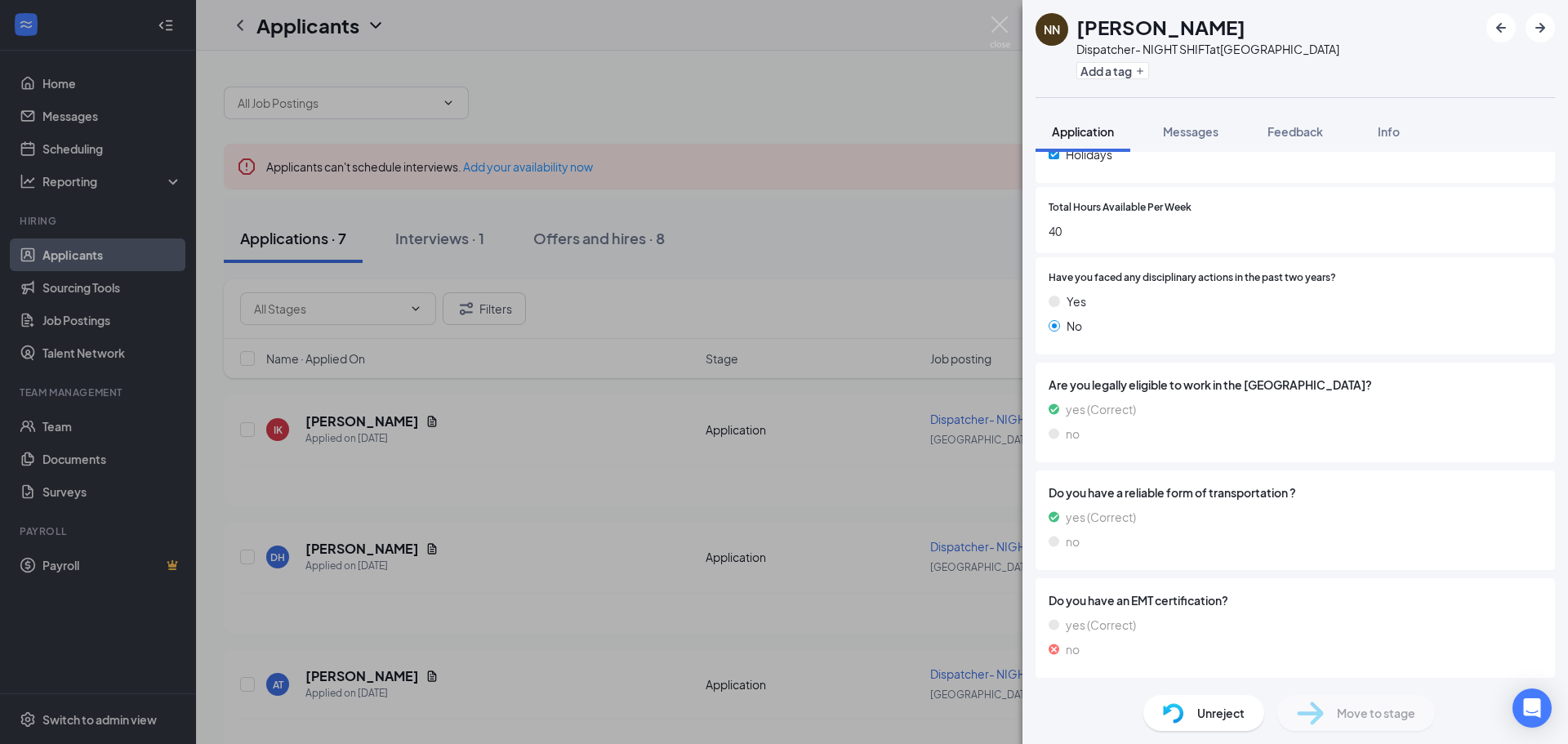
click at [1206, 714] on span "Unreject" at bounding box center [1221, 713] width 47 height 18
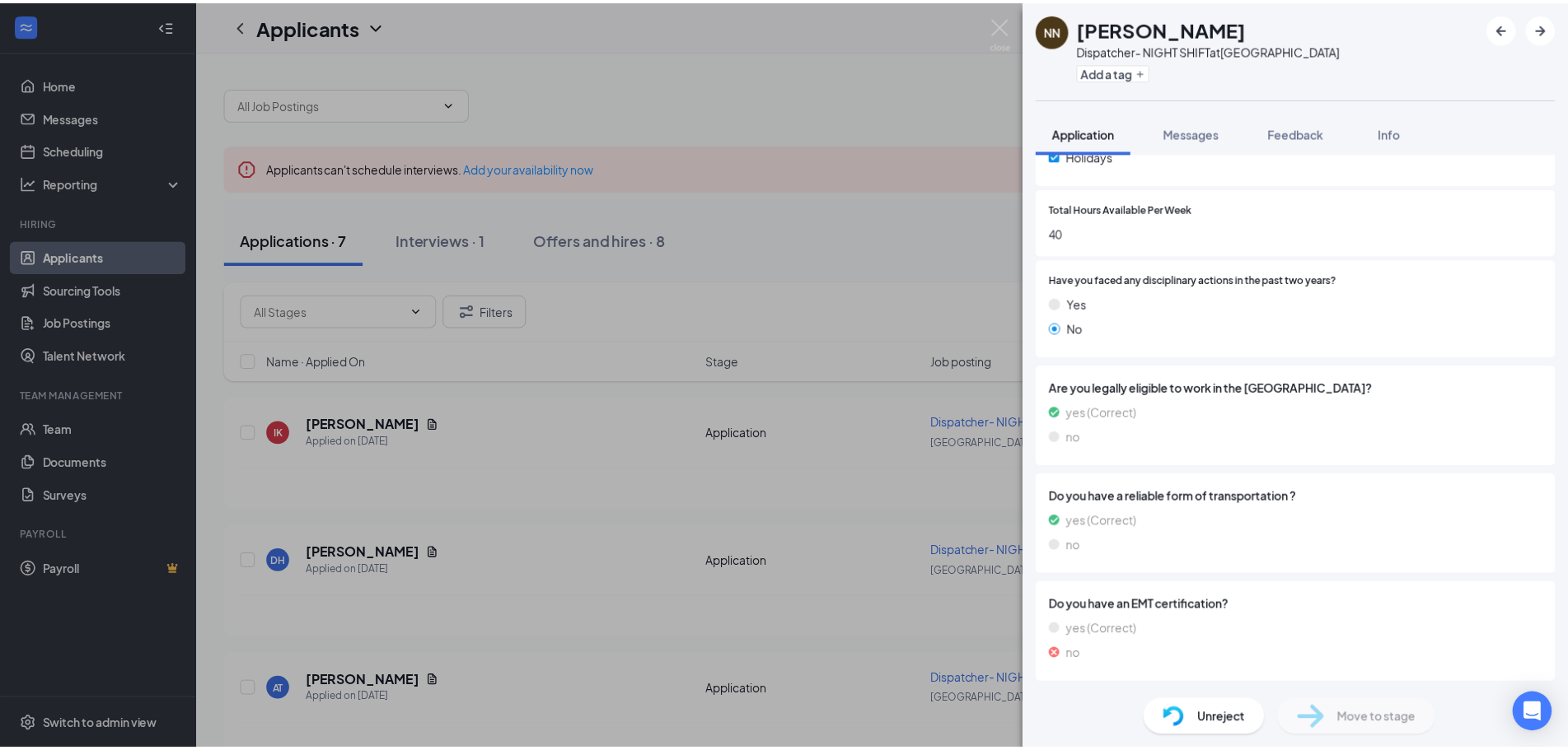
scroll to position [464, 0]
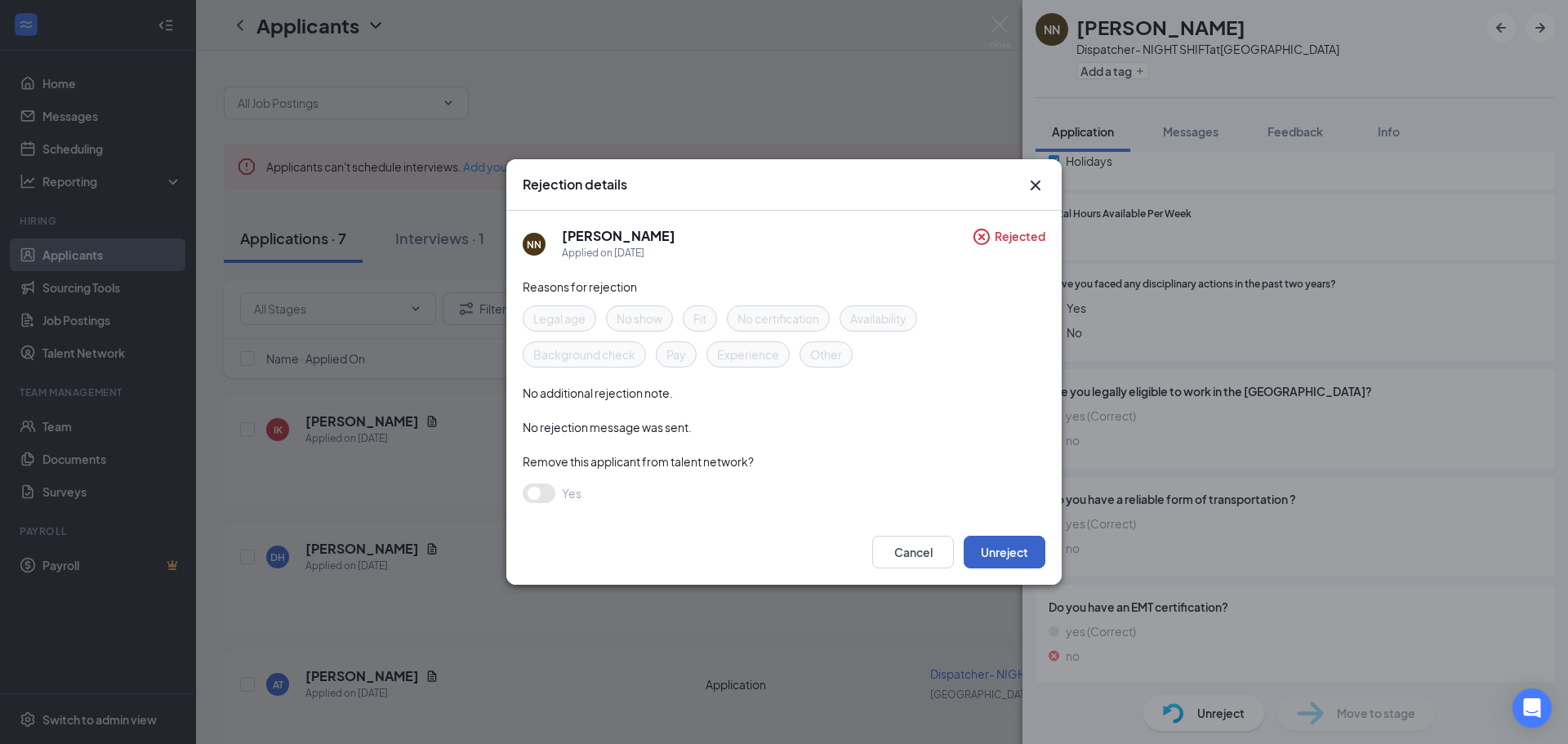
click at [1008, 557] on button "Unreject" at bounding box center [1004, 552] width 81 height 33
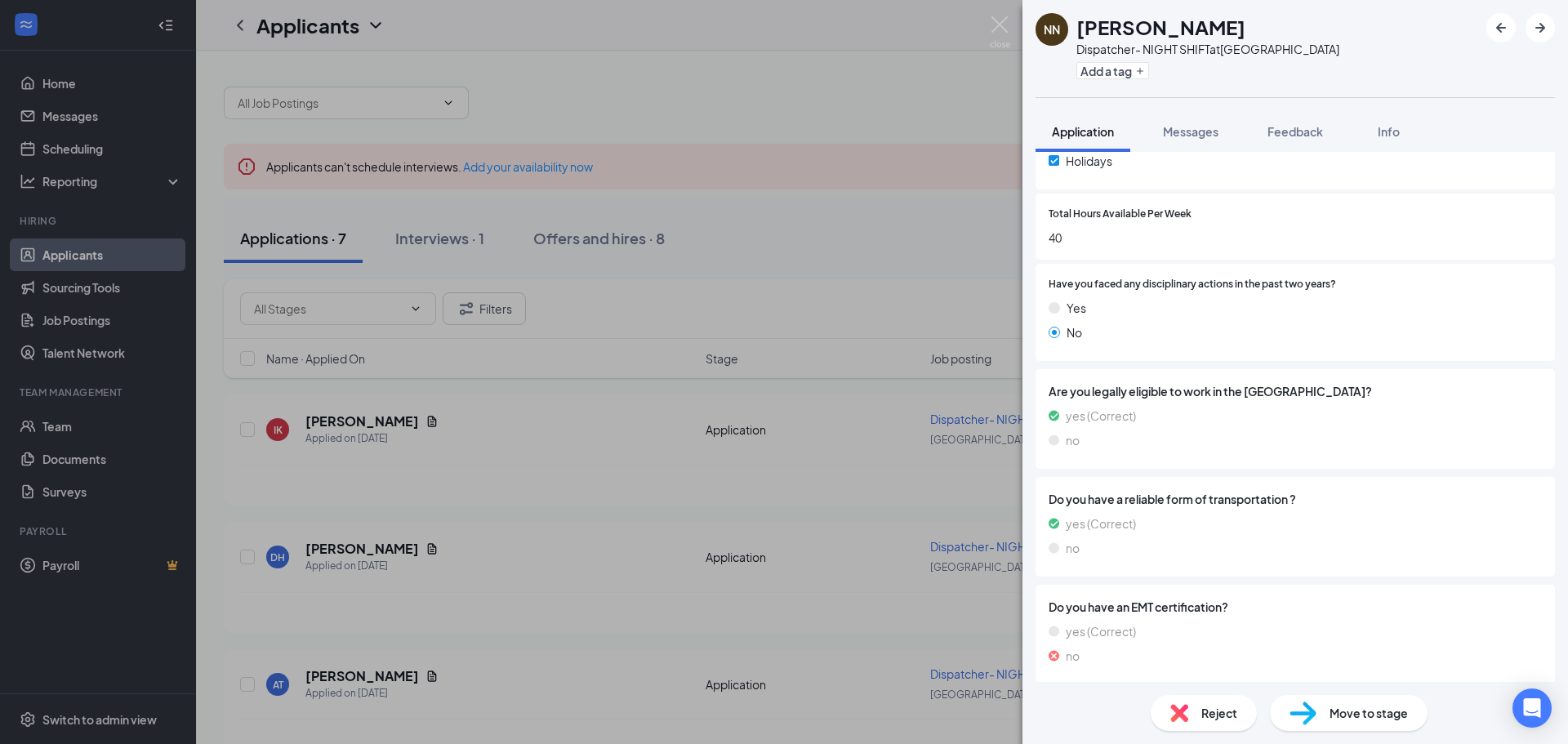
click at [640, 615] on div "NN Natasha Nance Dispatcher- NIGHT SHIFT at East Ridge Station Add a tag Applic…" at bounding box center [784, 372] width 1568 height 744
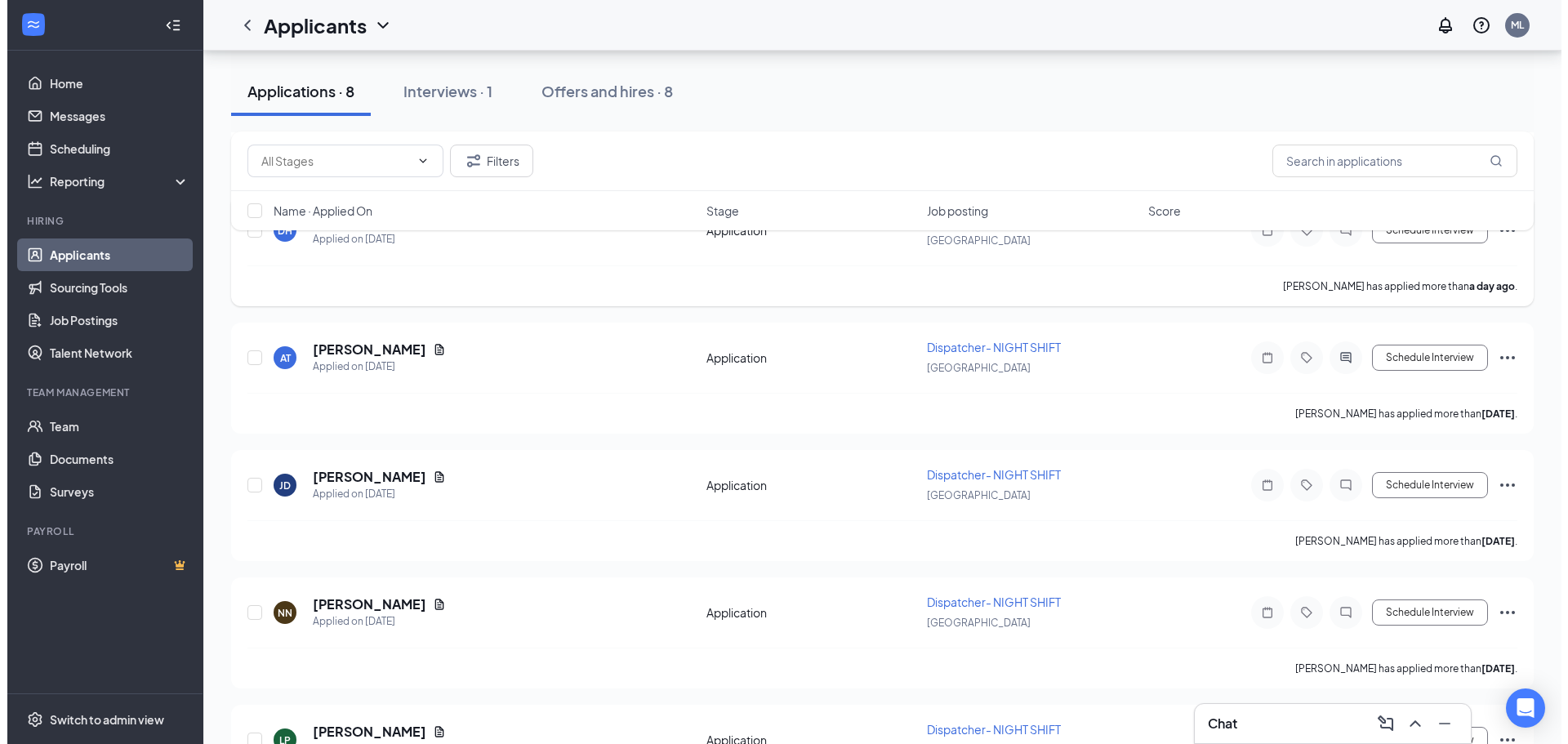
scroll to position [408, 0]
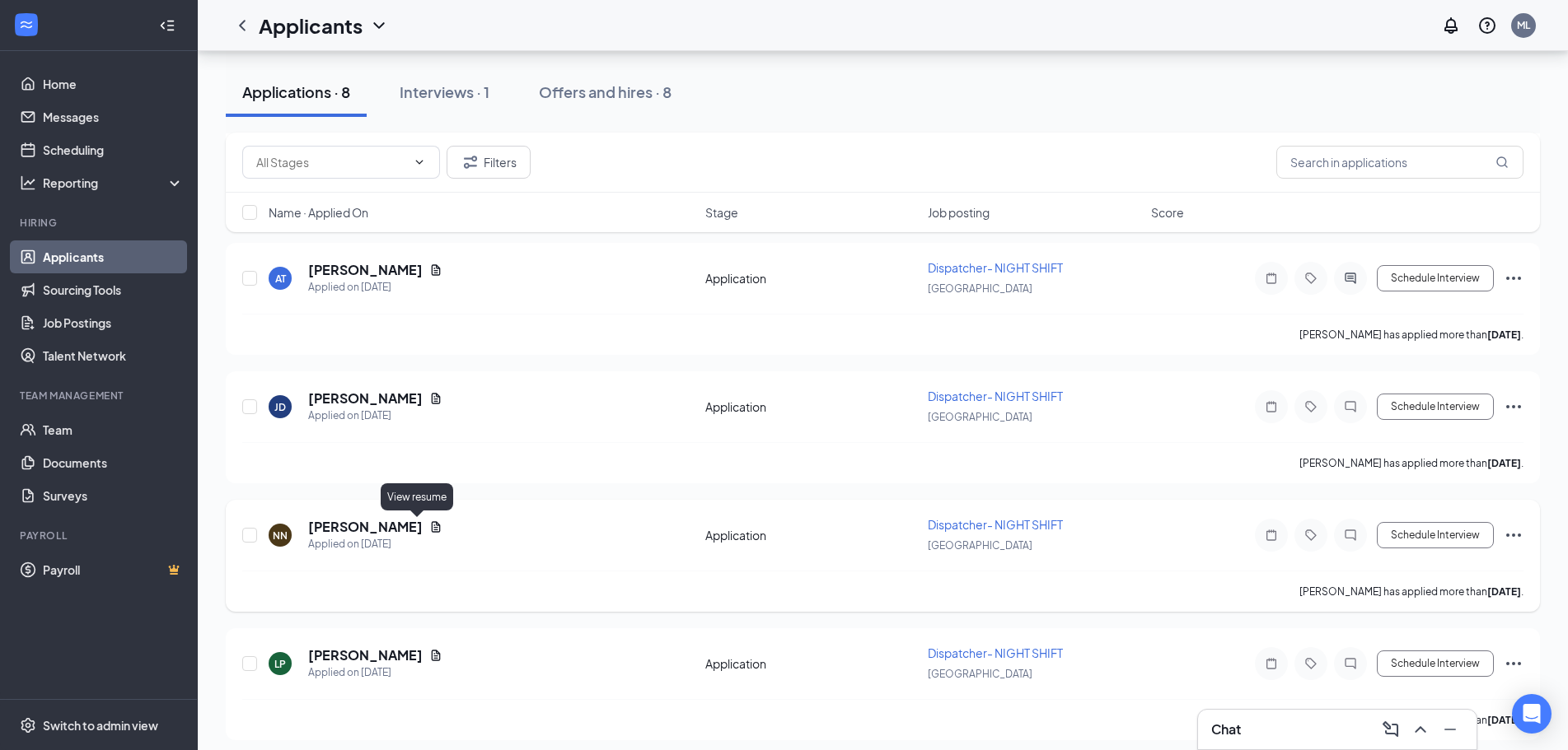
click at [432, 526] on icon "Document" at bounding box center [436, 526] width 9 height 11
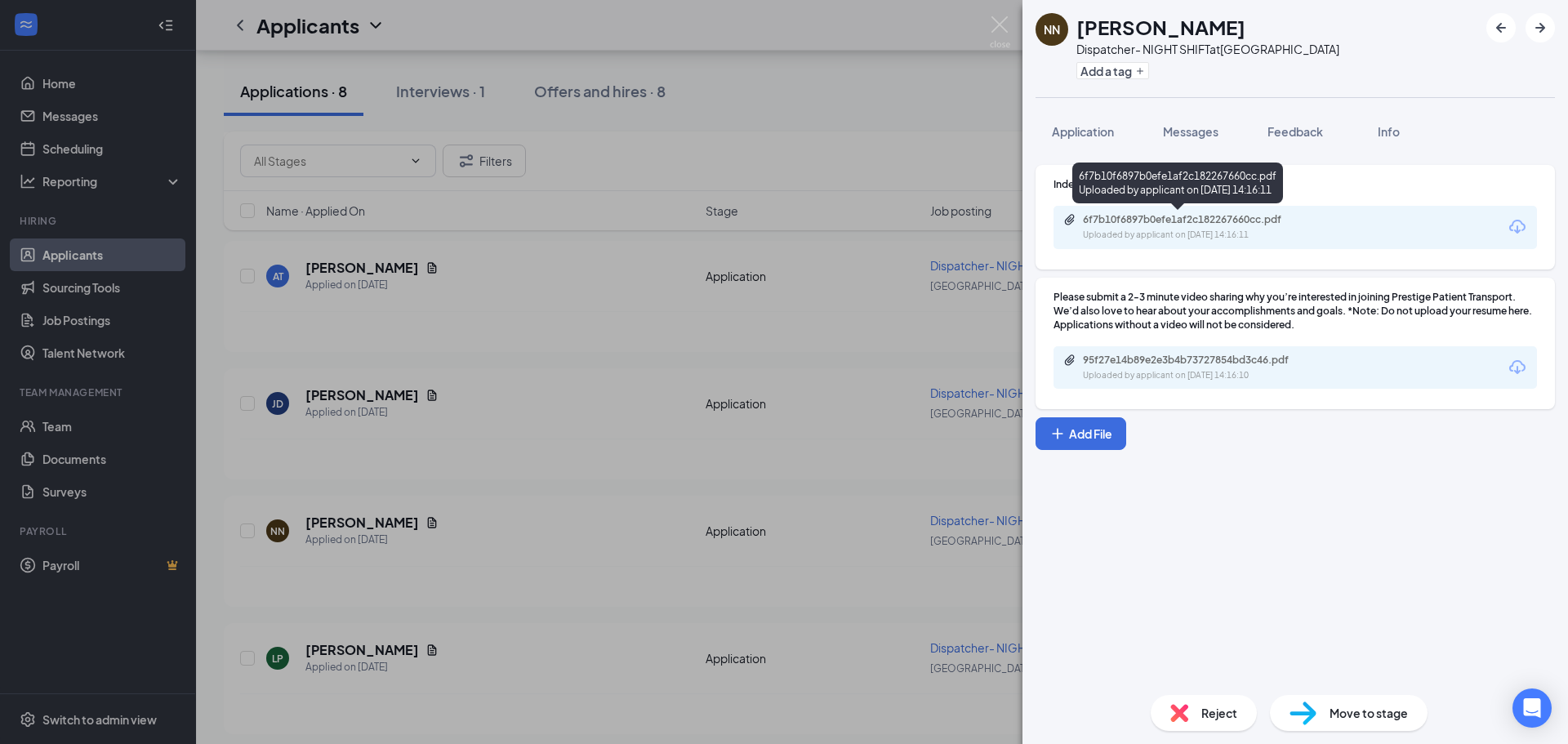
click at [1258, 231] on div "Uploaded by applicant on Aug 21, 2025 at 14:16:11" at bounding box center [1205, 235] width 245 height 13
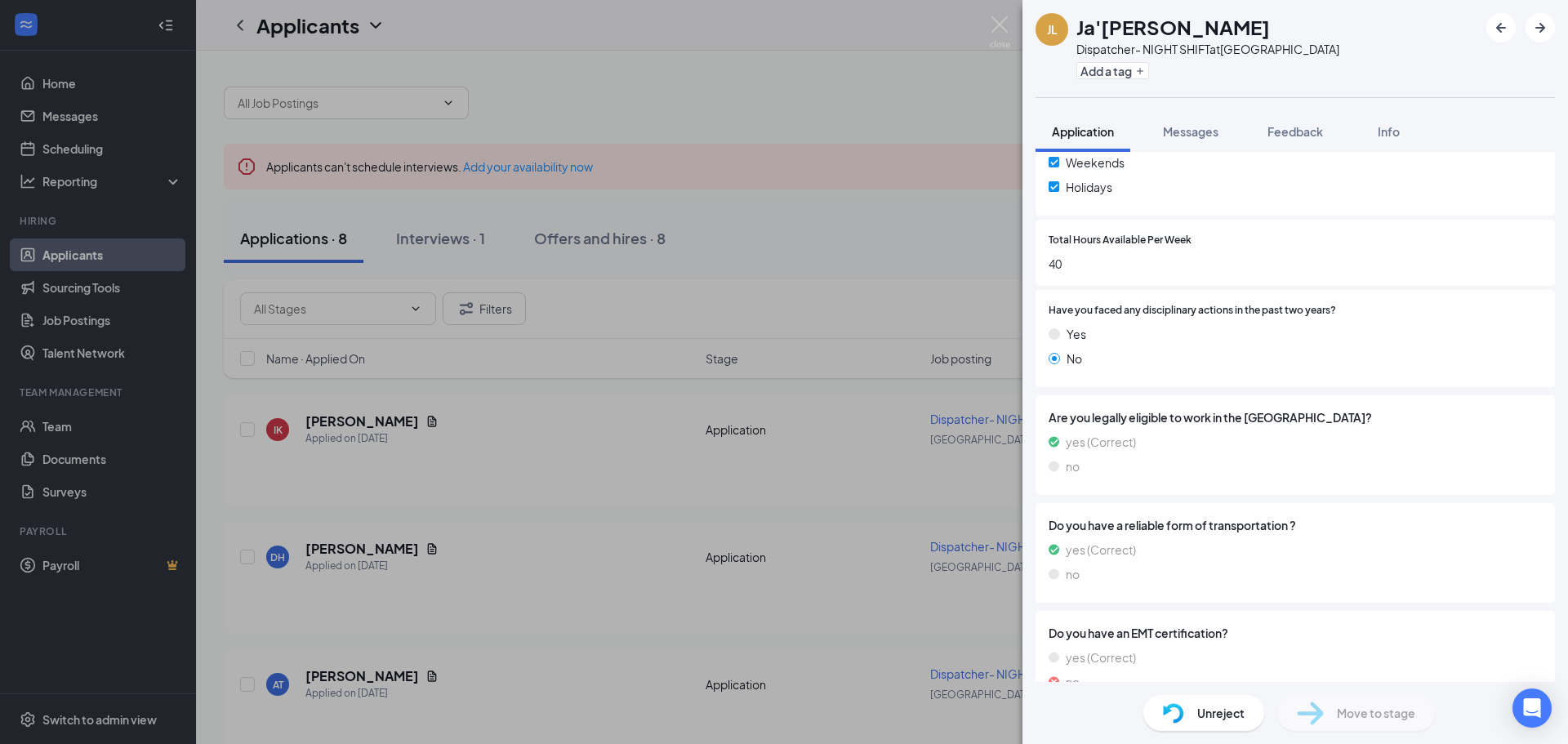
scroll to position [467, 0]
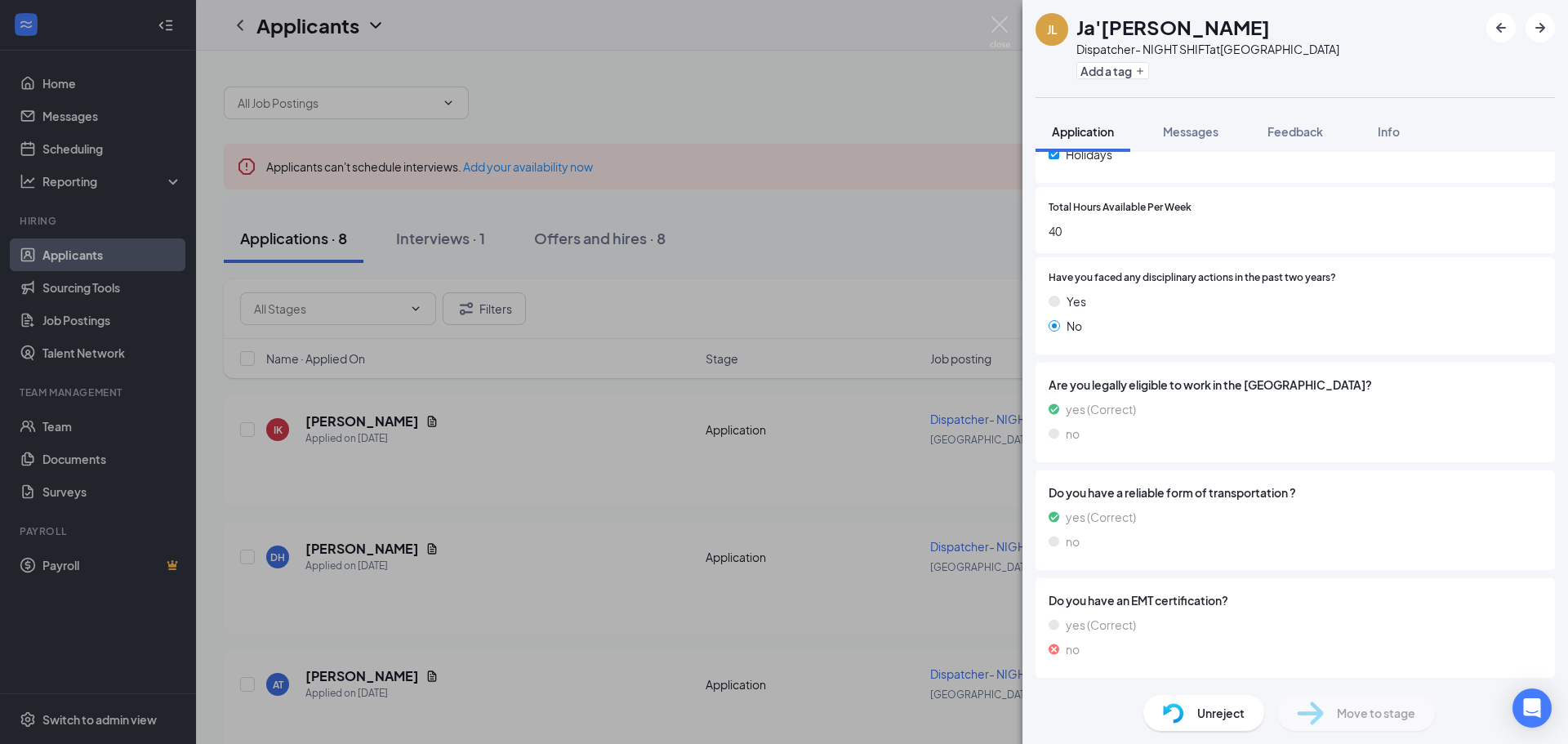
click at [1185, 712] on div "Unreject" at bounding box center [1204, 713] width 121 height 36
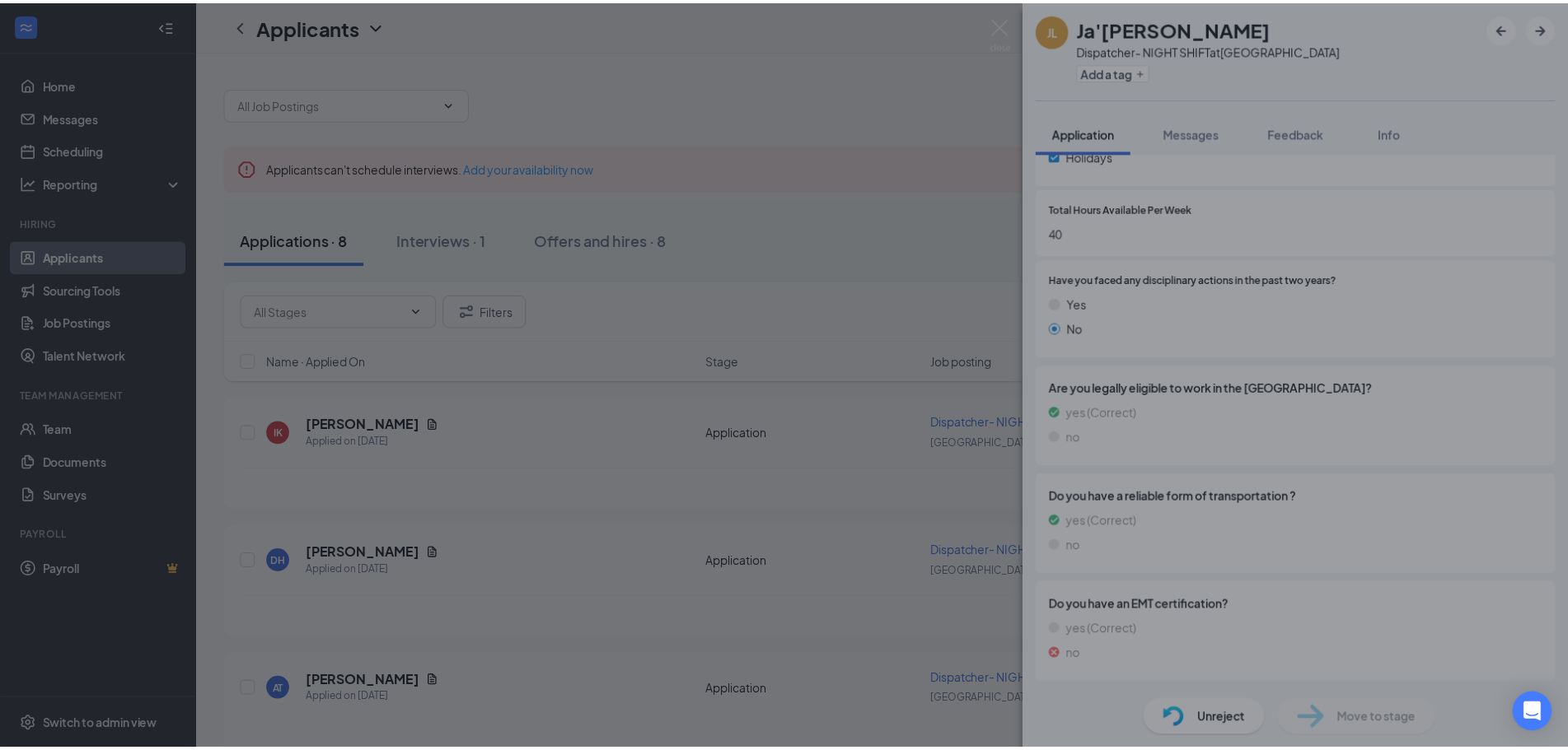
scroll to position [464, 0]
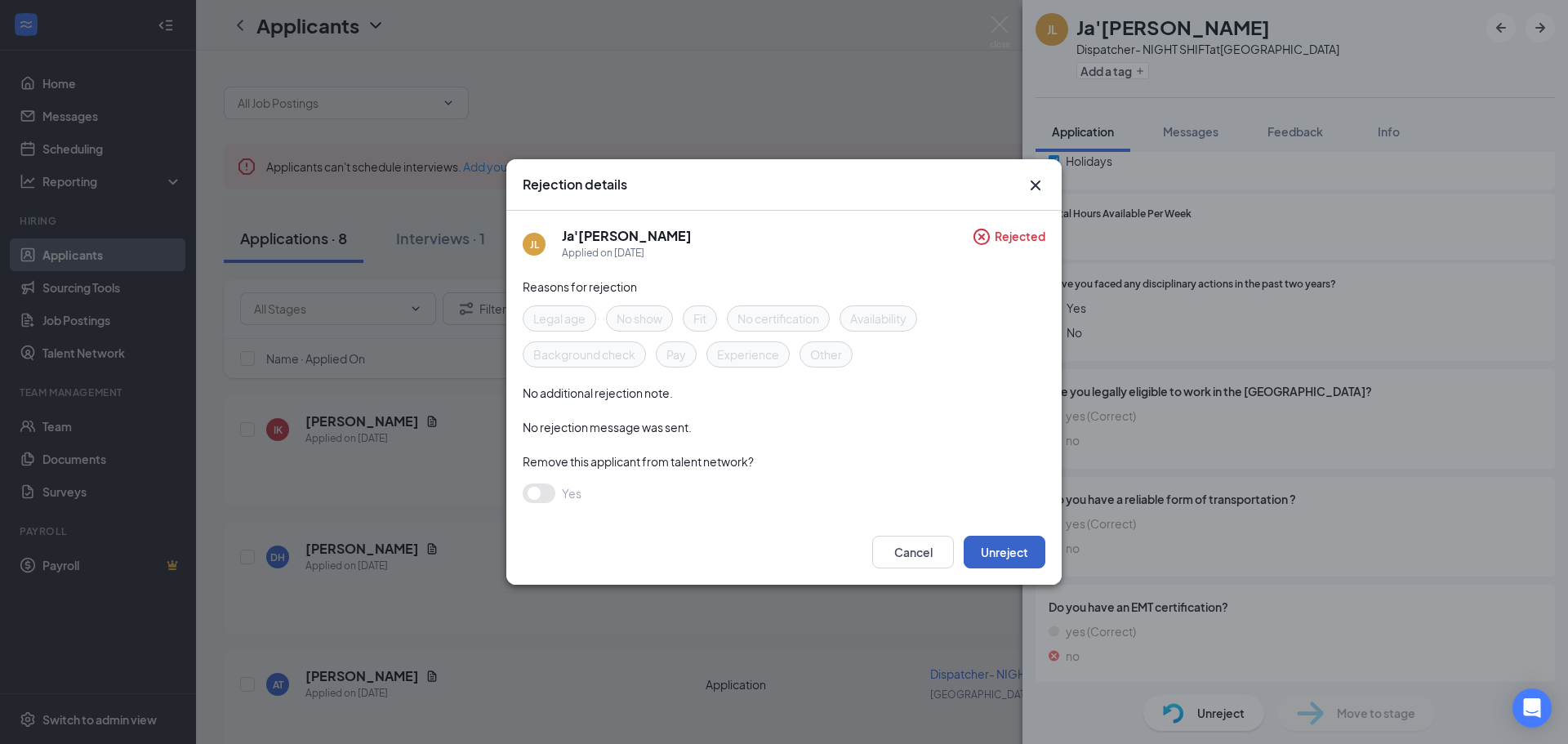
click at [1016, 549] on button "Unreject" at bounding box center [1004, 552] width 81 height 33
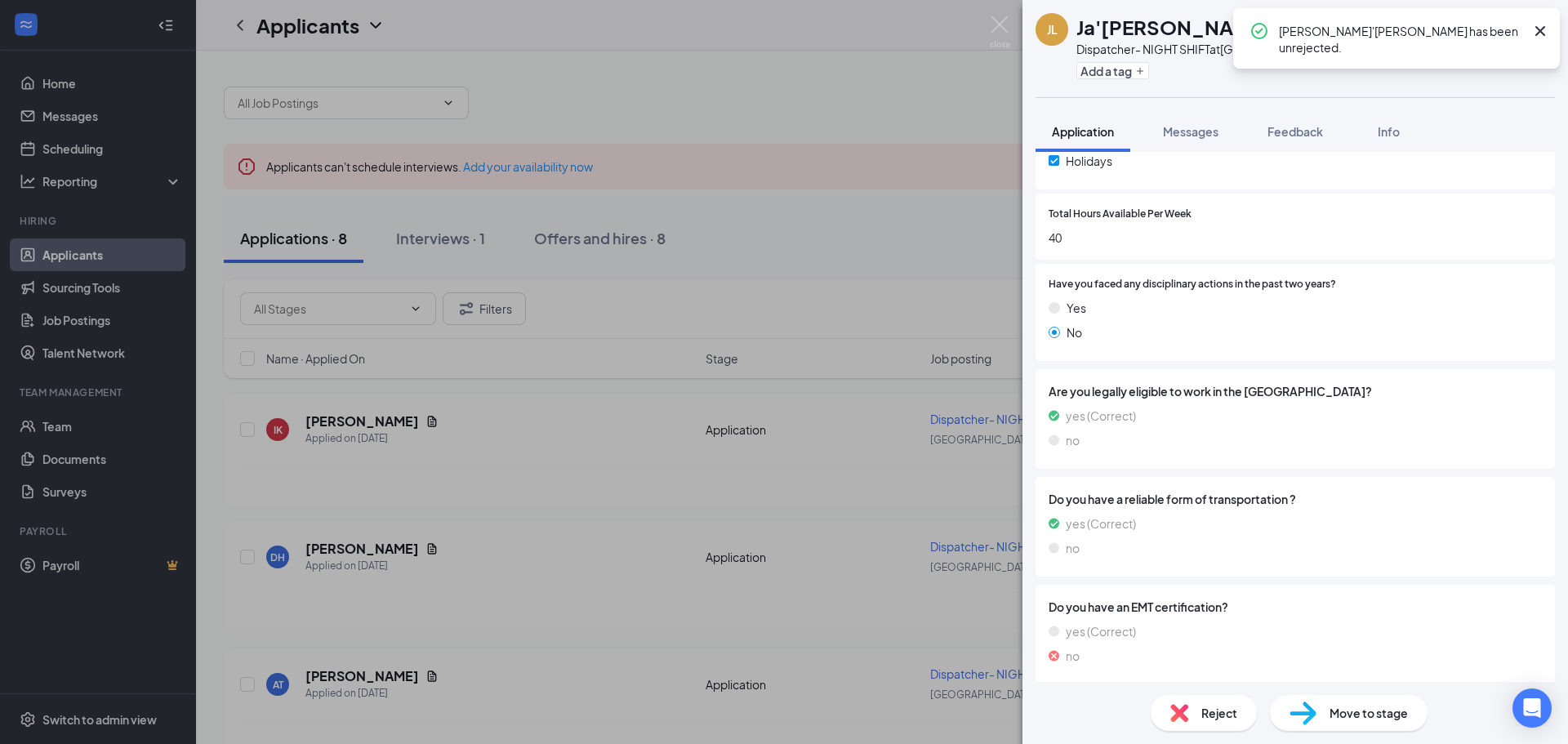
click at [470, 644] on div "JL Ja'[PERSON_NAME] Dispatcher- NIGHT SHIFT at [GEOGRAPHIC_DATA] Add a tag Appl…" at bounding box center [784, 372] width 1568 height 744
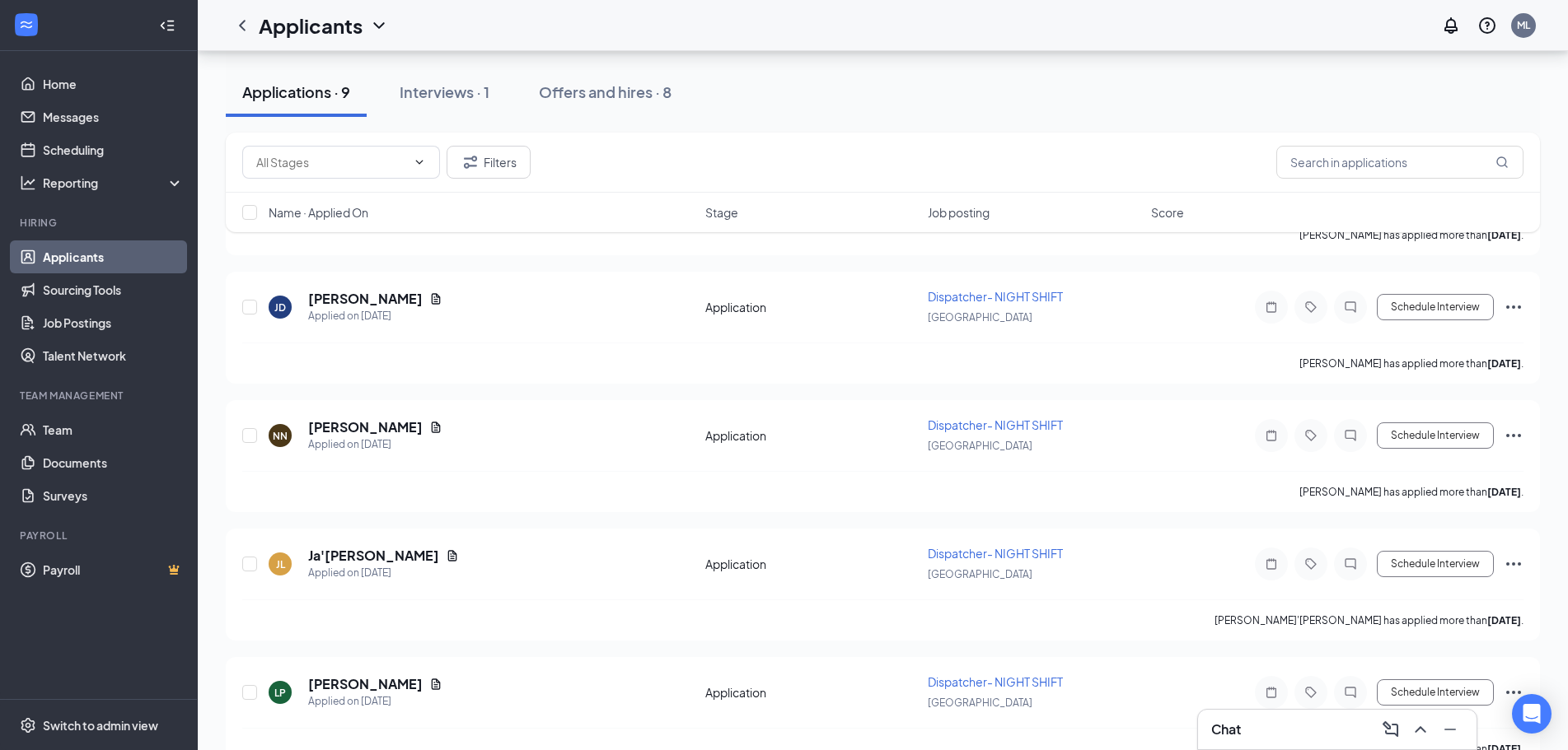
scroll to position [577, 0]
